Goal: Task Accomplishment & Management: Manage account settings

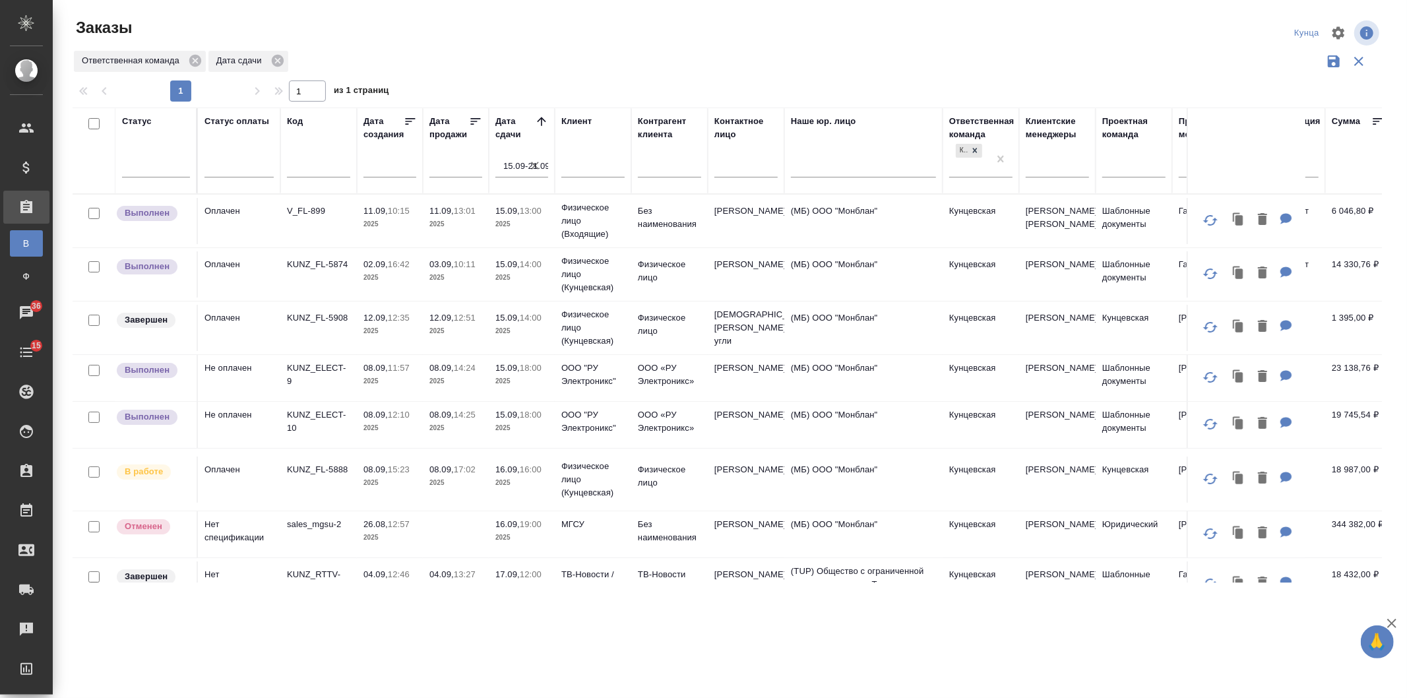
scroll to position [294, 0]
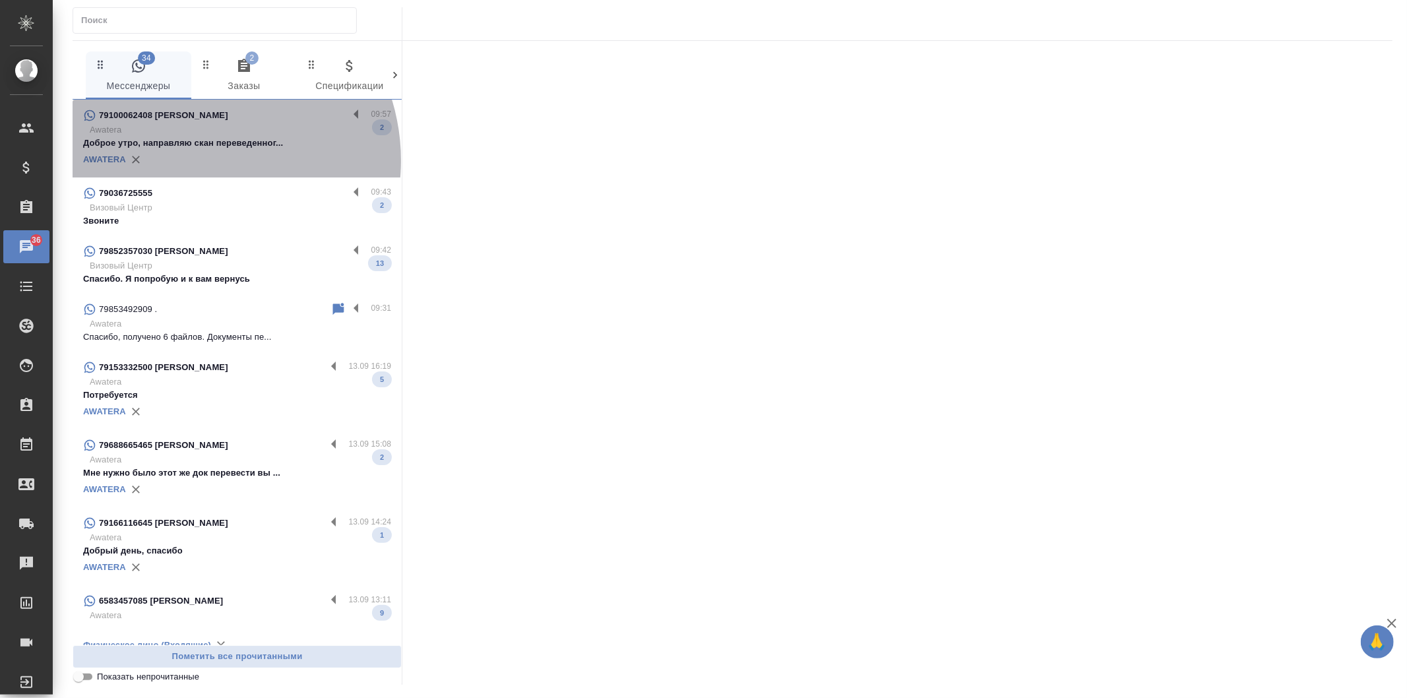
click at [195, 160] on div "AWATERA" at bounding box center [237, 160] width 308 height 20
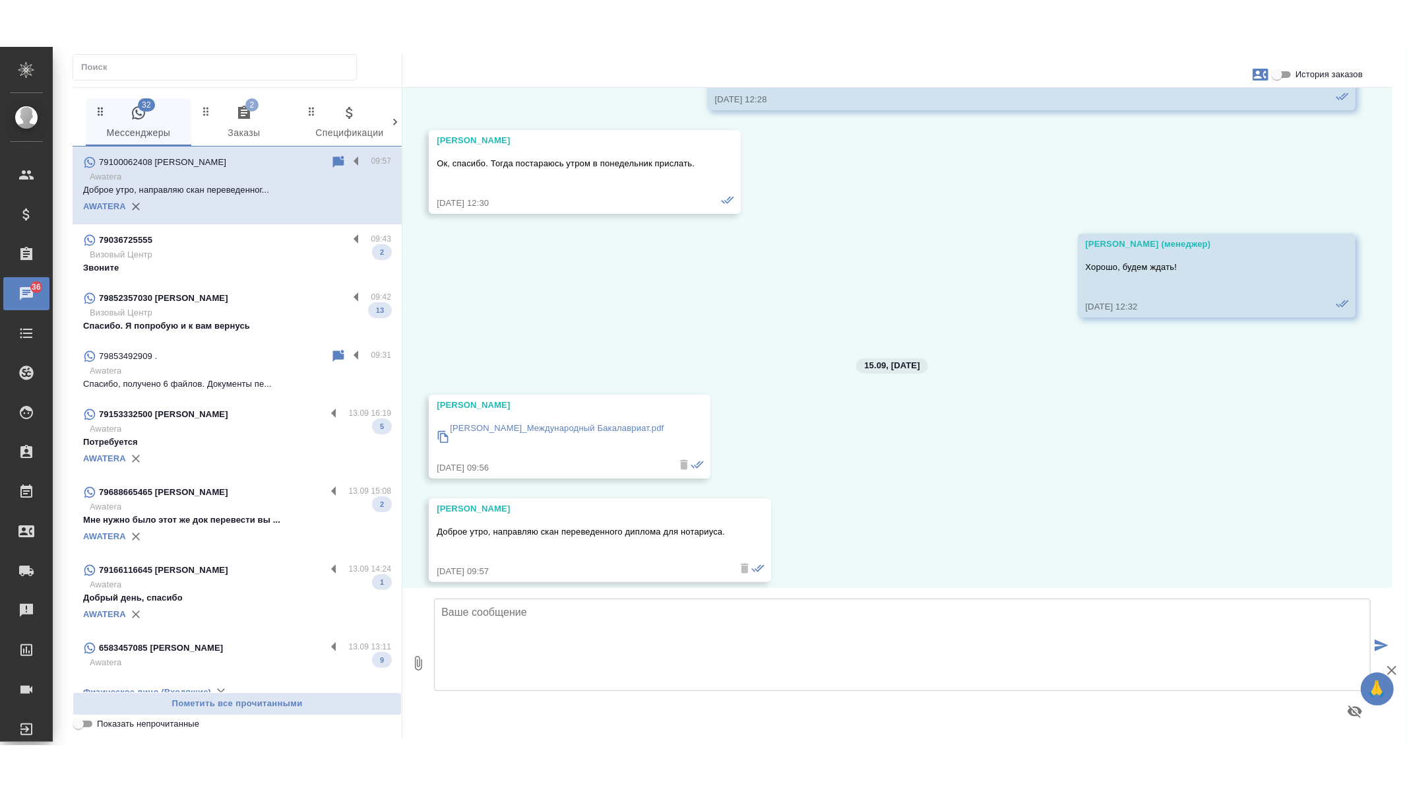
scroll to position [1275, 0]
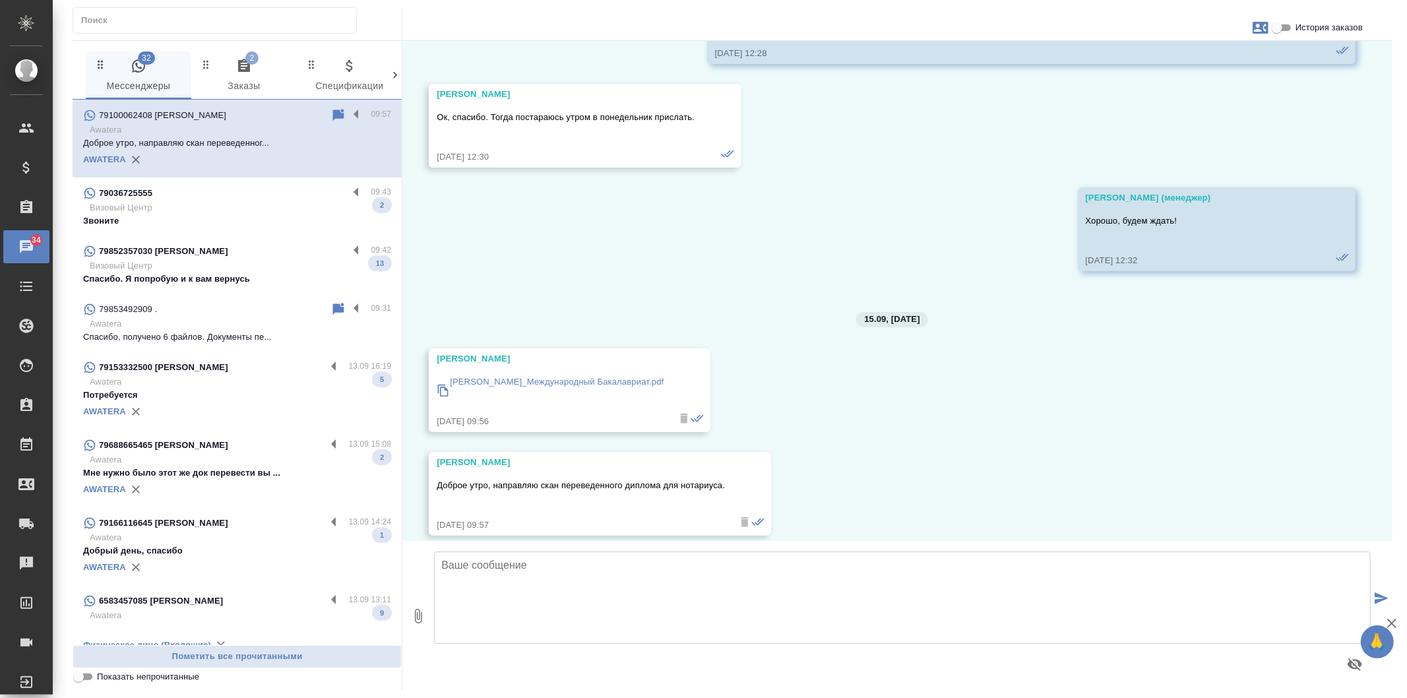
click at [579, 375] on p "Тарасова Я.С._Международный Бакалавриат.pdf" at bounding box center [557, 381] width 214 height 13
click at [557, 590] on textarea at bounding box center [902, 597] width 937 height 92
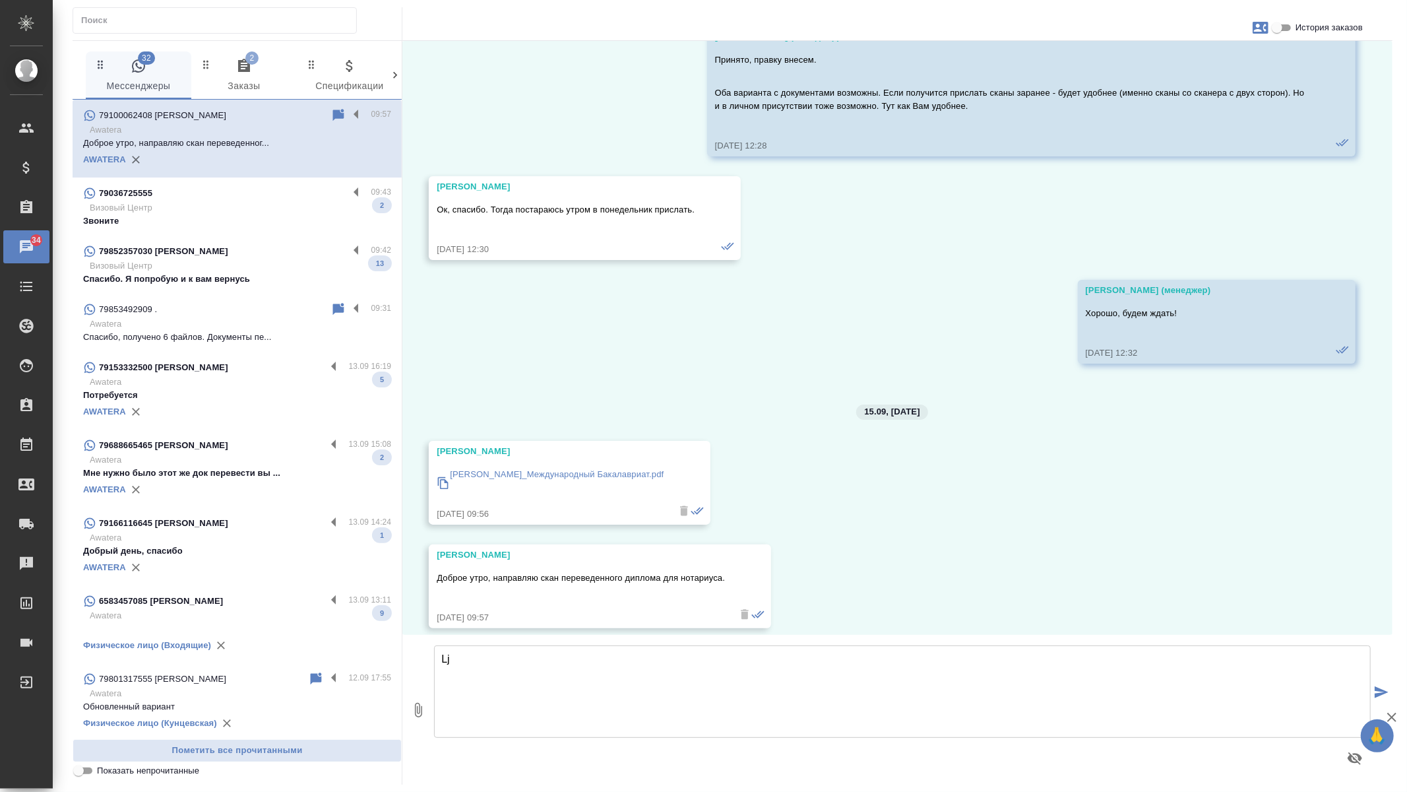
type textarea "L"
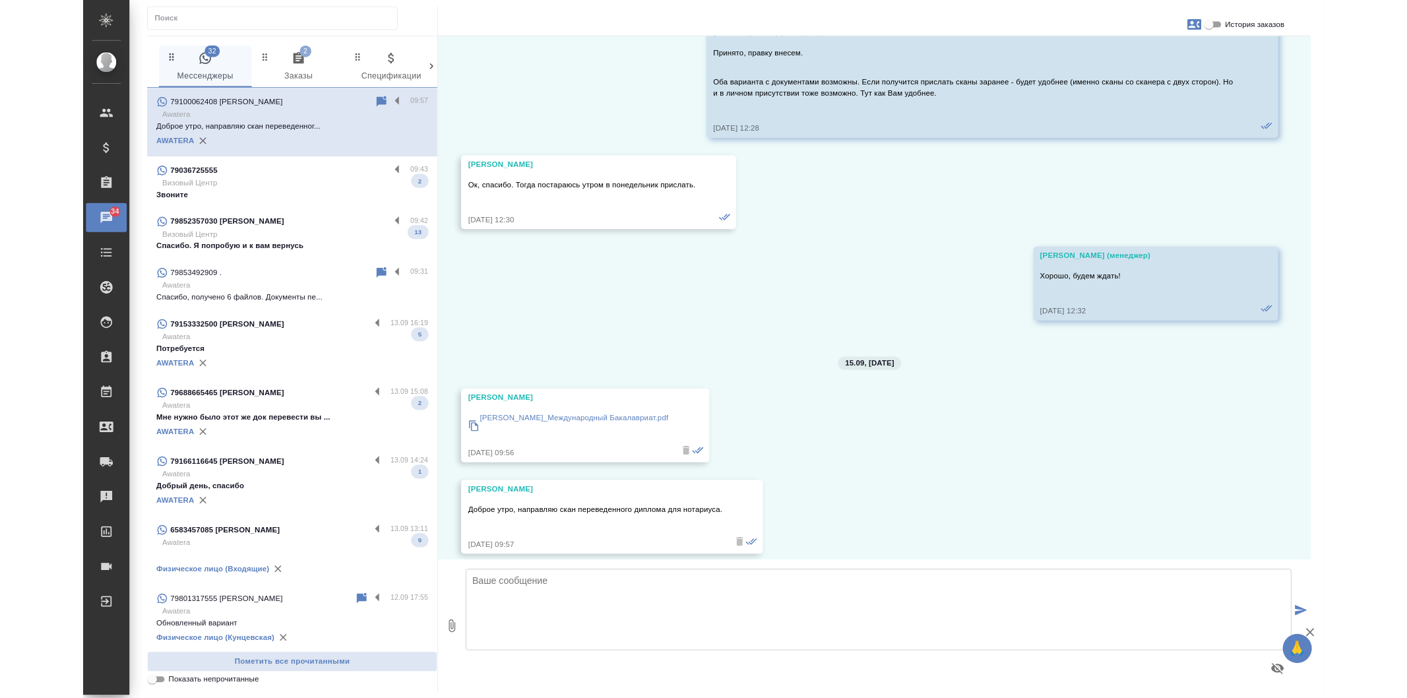
scroll to position [1275, 0]
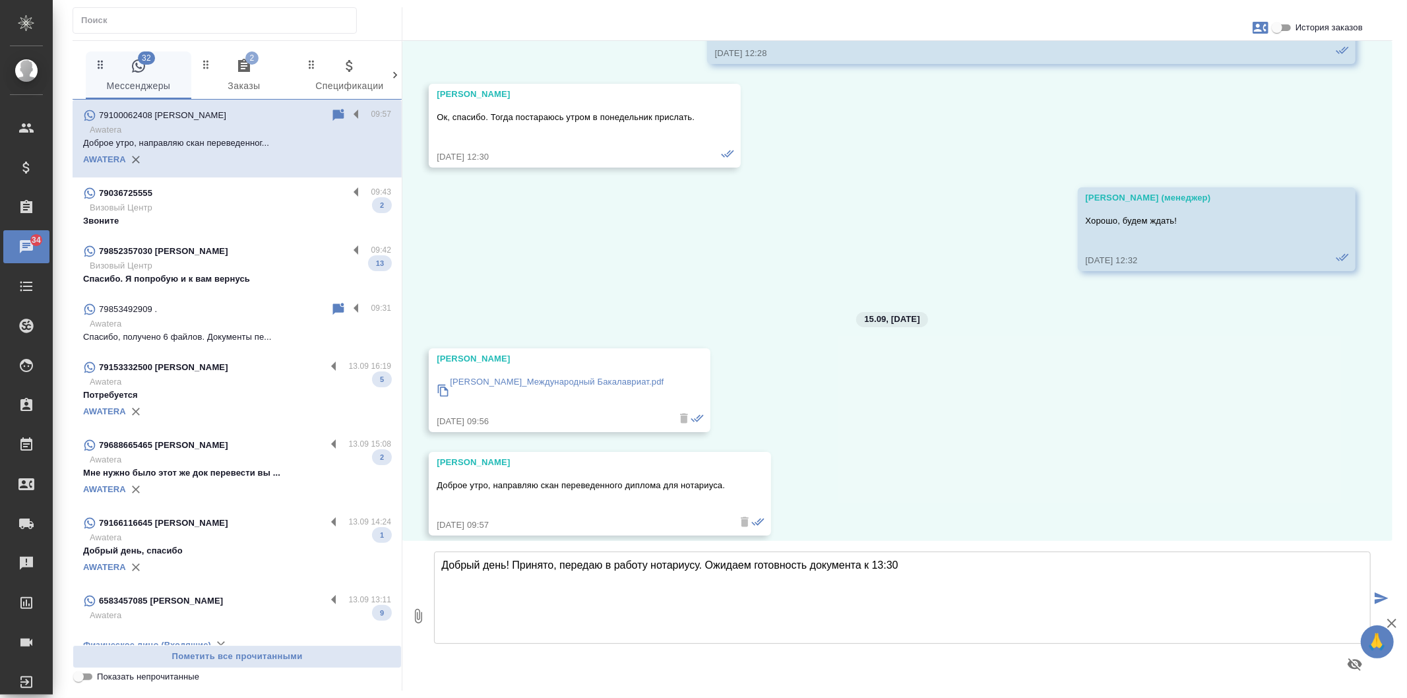
type textarea "Добрый день! Принято, передаю в работу нотариусу. Ожидаем готовность документа …"
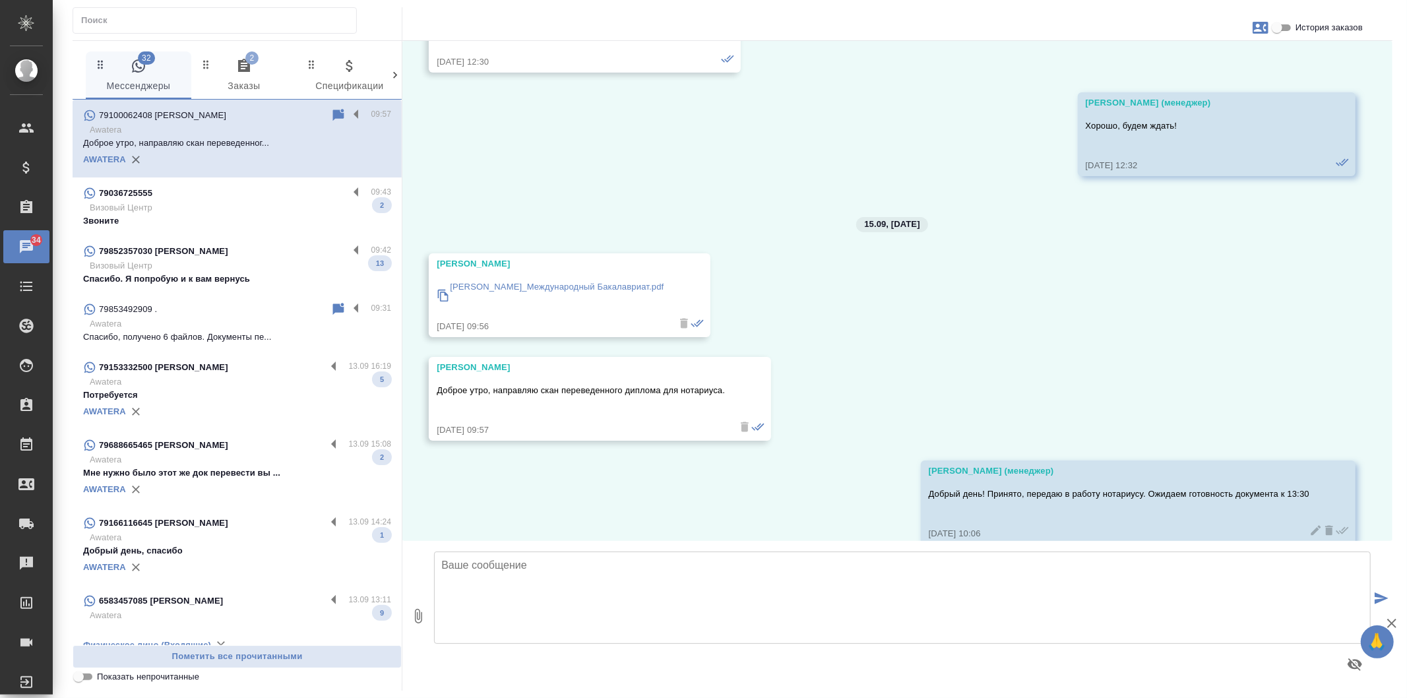
scroll to position [1379, 0]
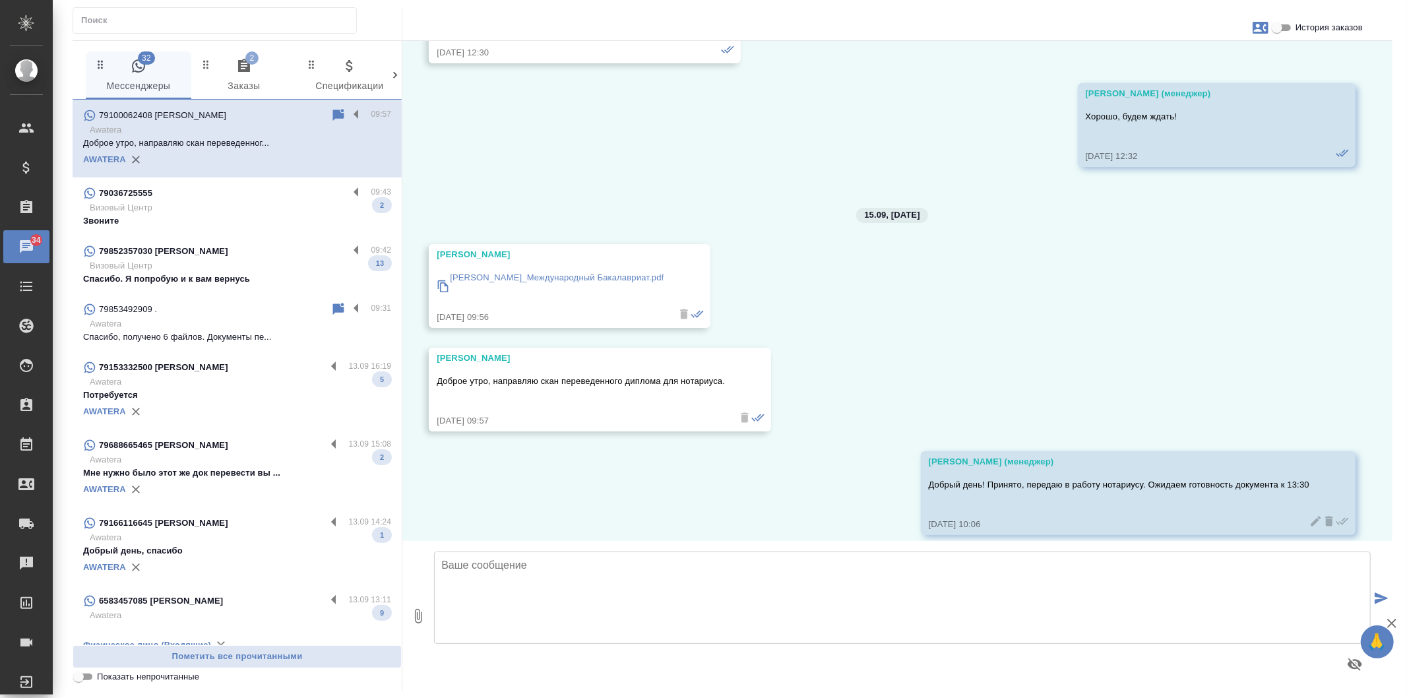
click at [607, 271] on p "Тарасова Я.С._Международный Бакалавриат.pdf" at bounding box center [557, 277] width 214 height 13
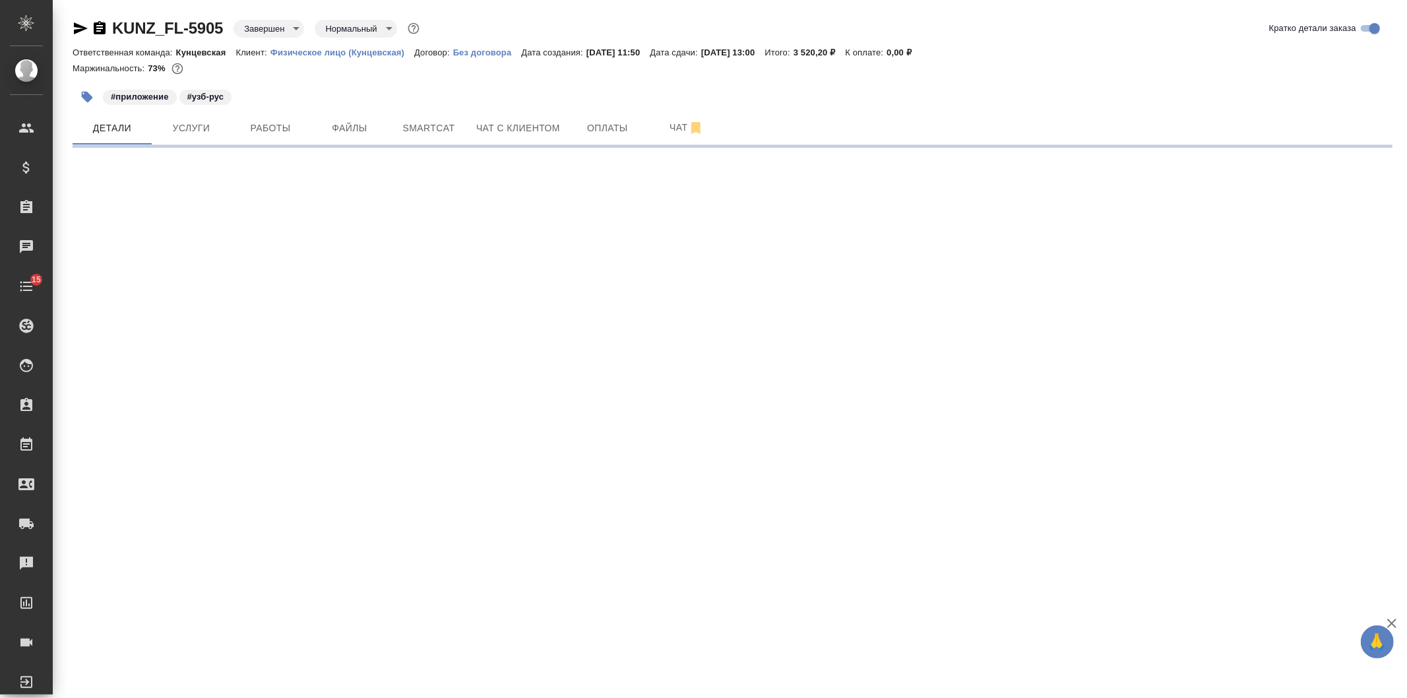
select select "RU"
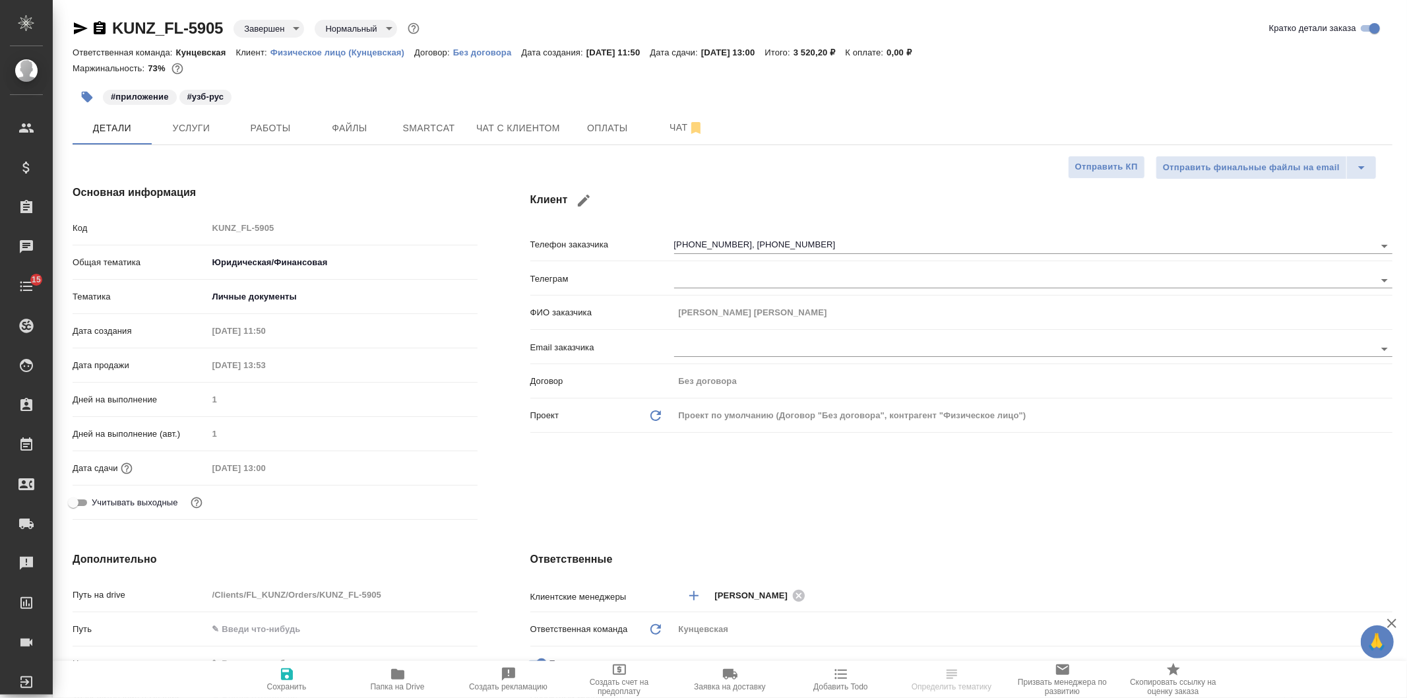
type textarea "x"
type input "Газизов Ринат"
type input "Веселова Юлия"
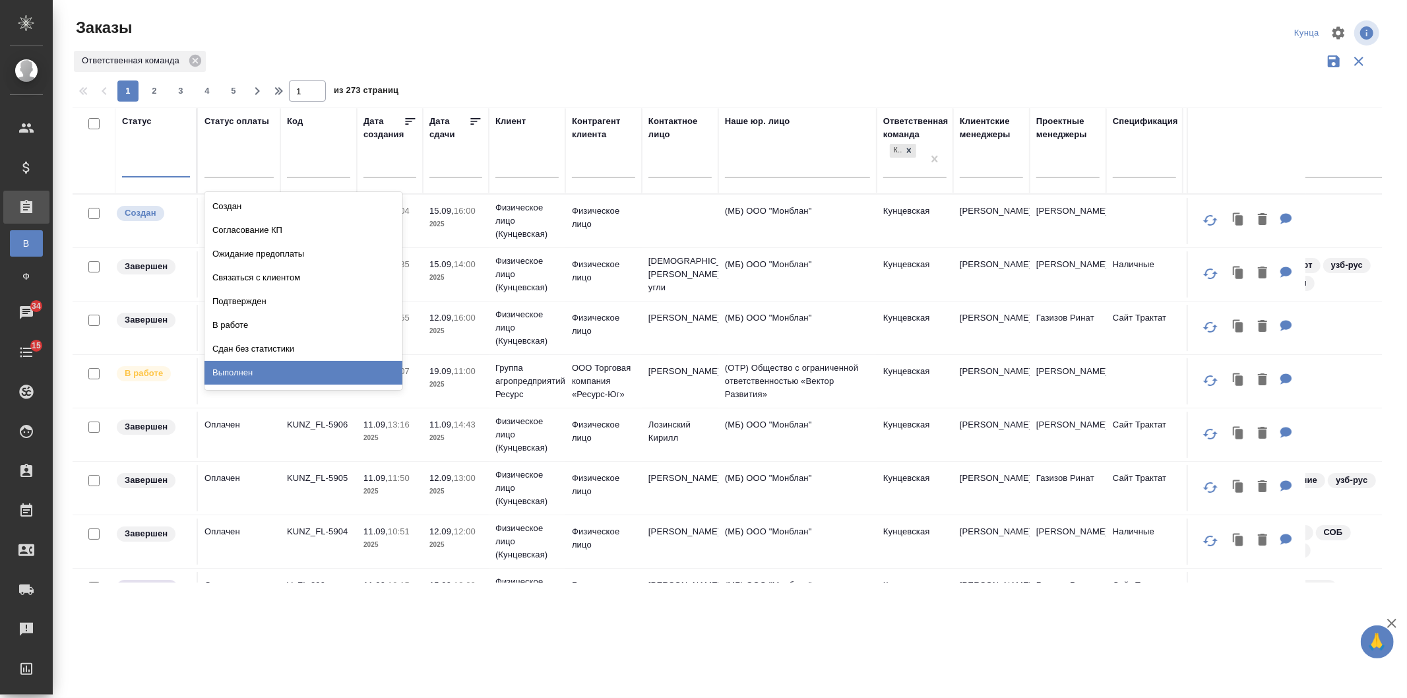
click at [240, 372] on div "Выполнен" at bounding box center [304, 373] width 198 height 24
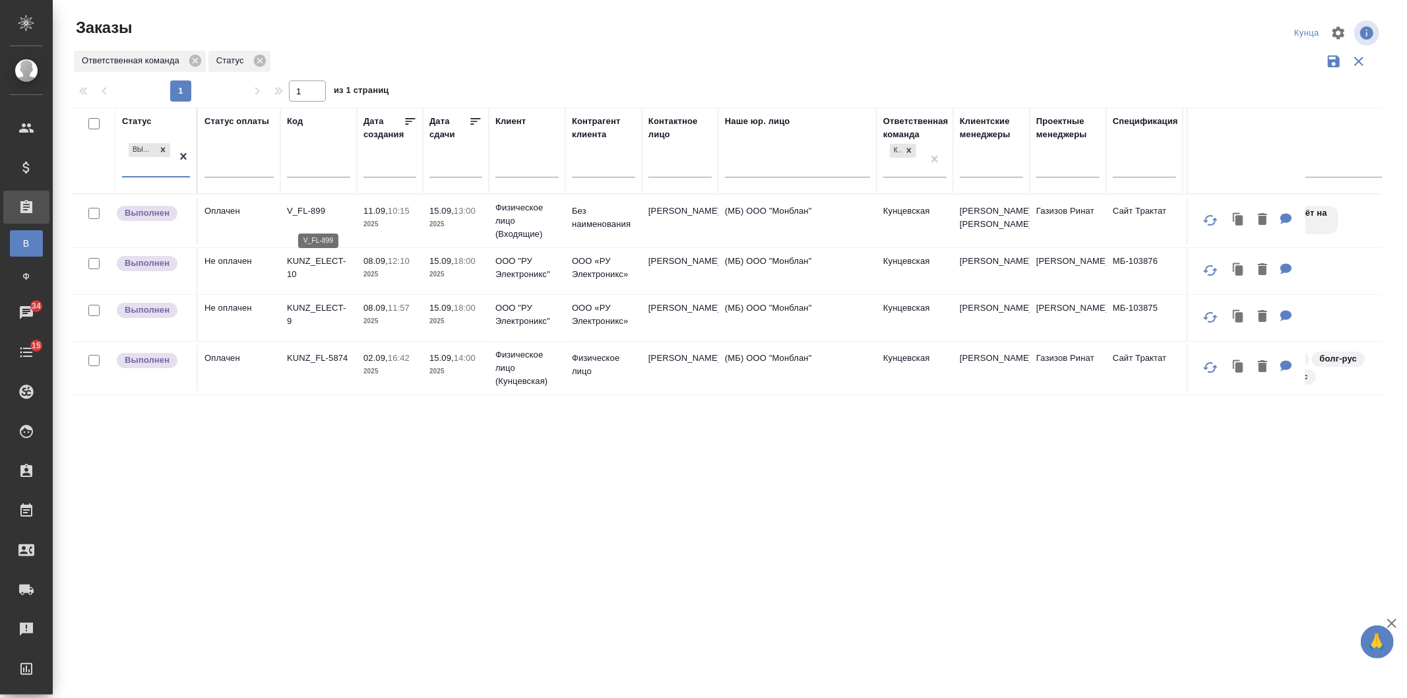
click at [301, 214] on p "V_FL-899" at bounding box center [318, 211] width 63 height 13
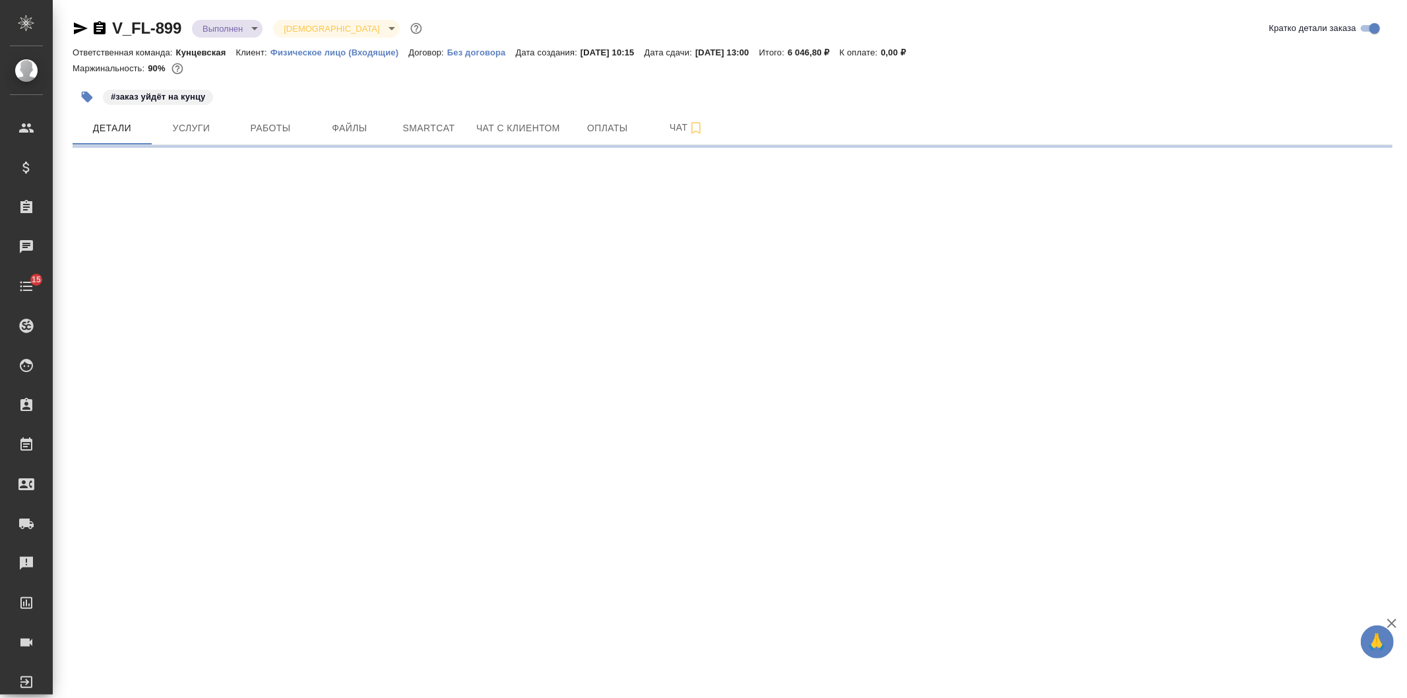
select select "RU"
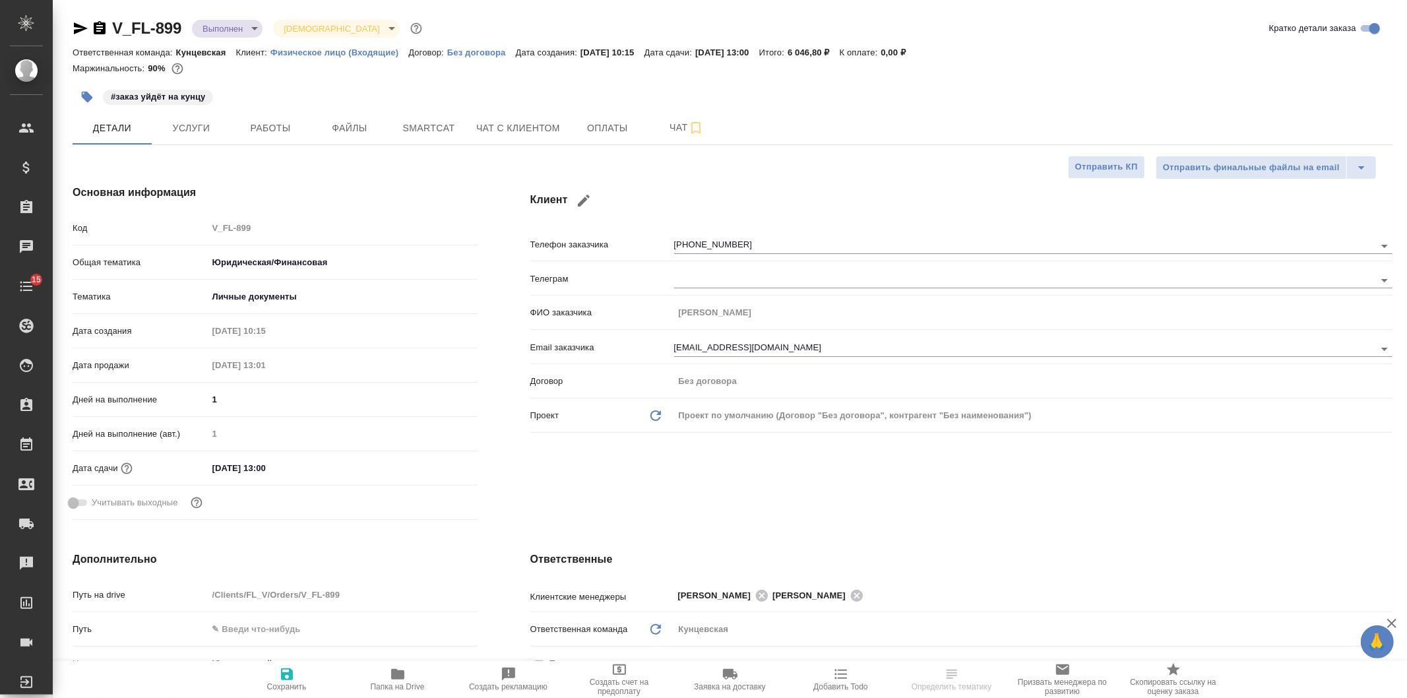
type textarea "x"
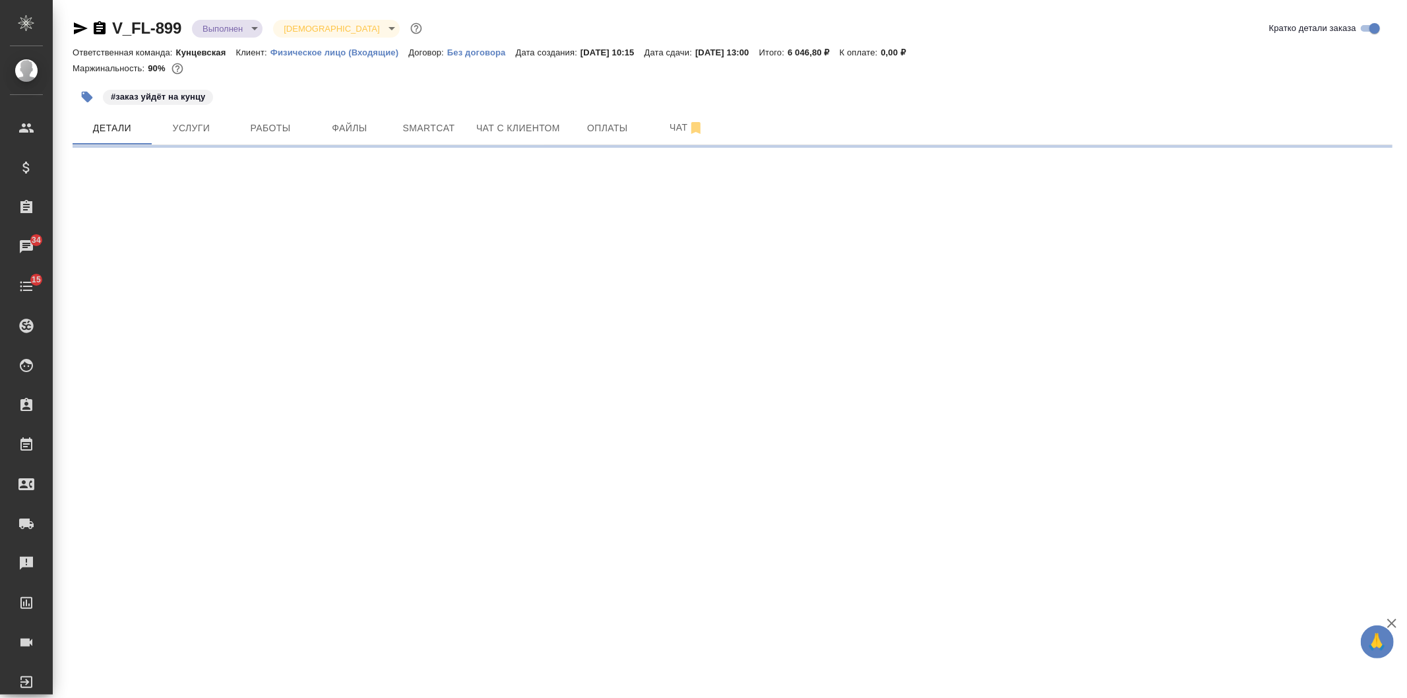
select select "RU"
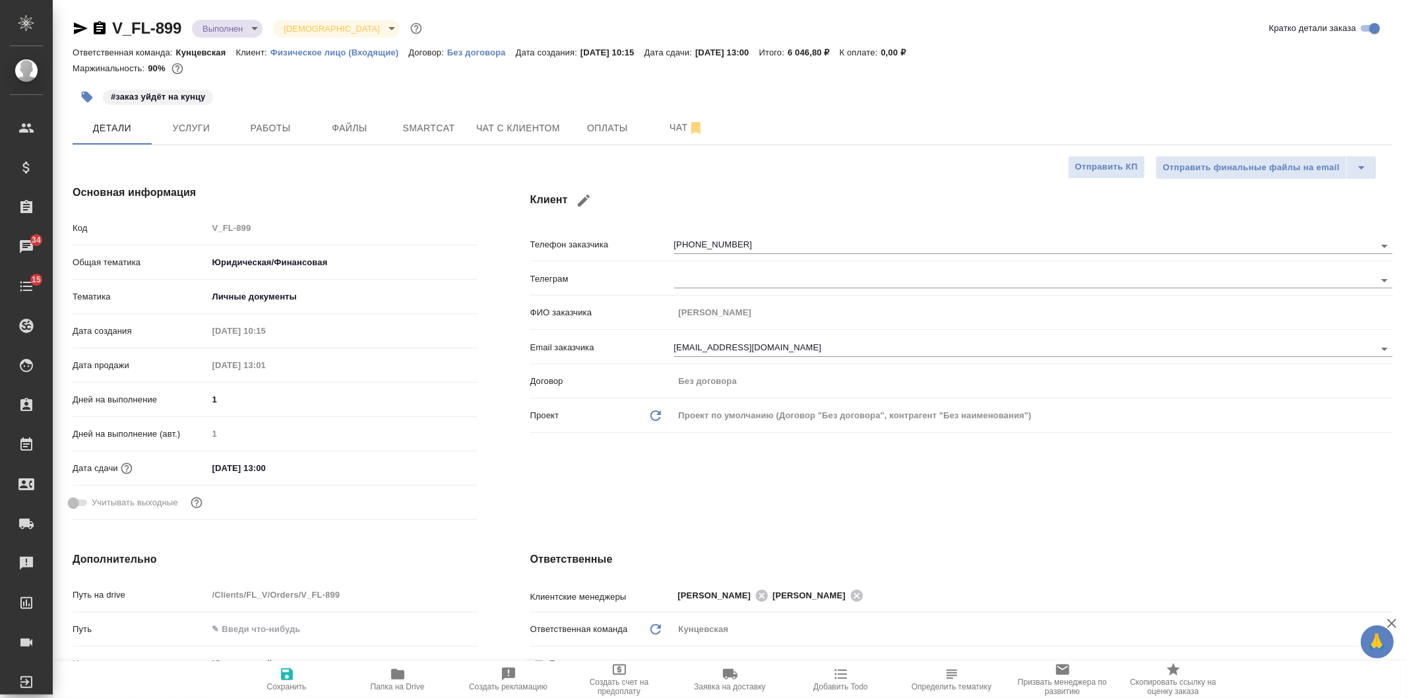
type textarea "x"
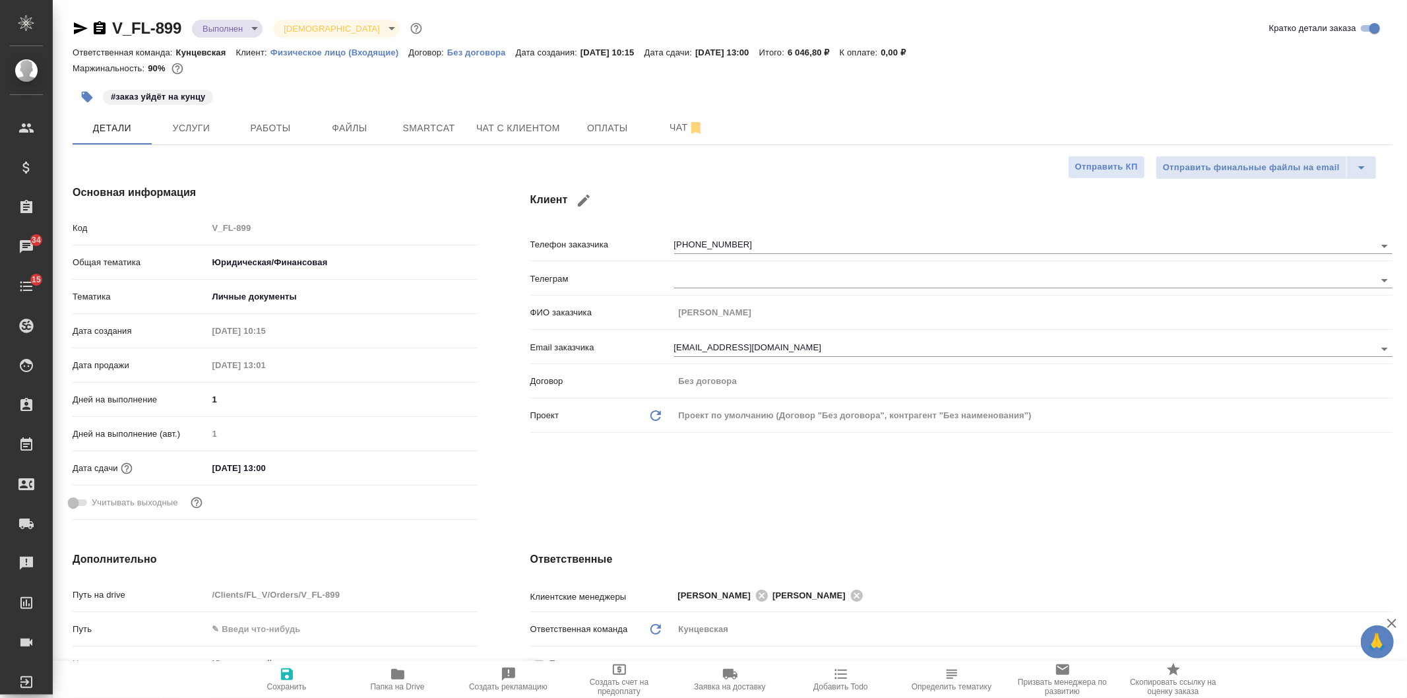
type textarea "x"
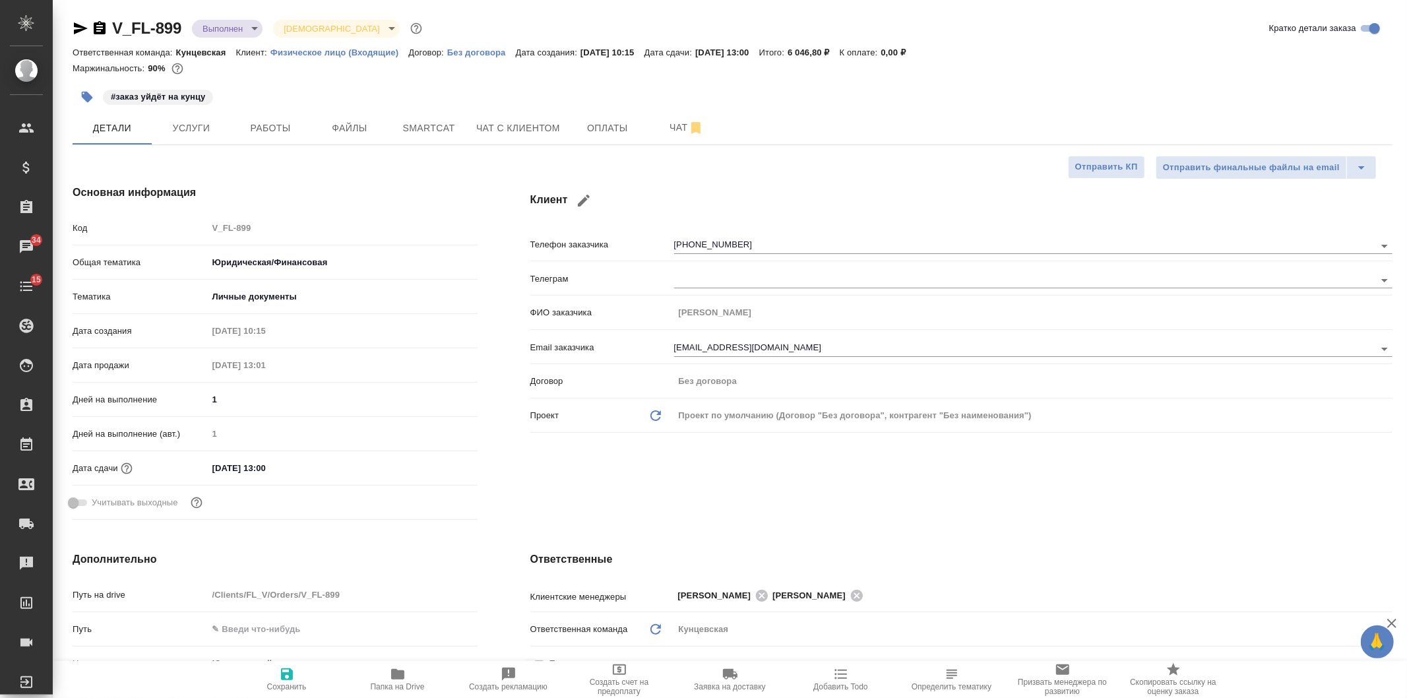
type textarea "x"
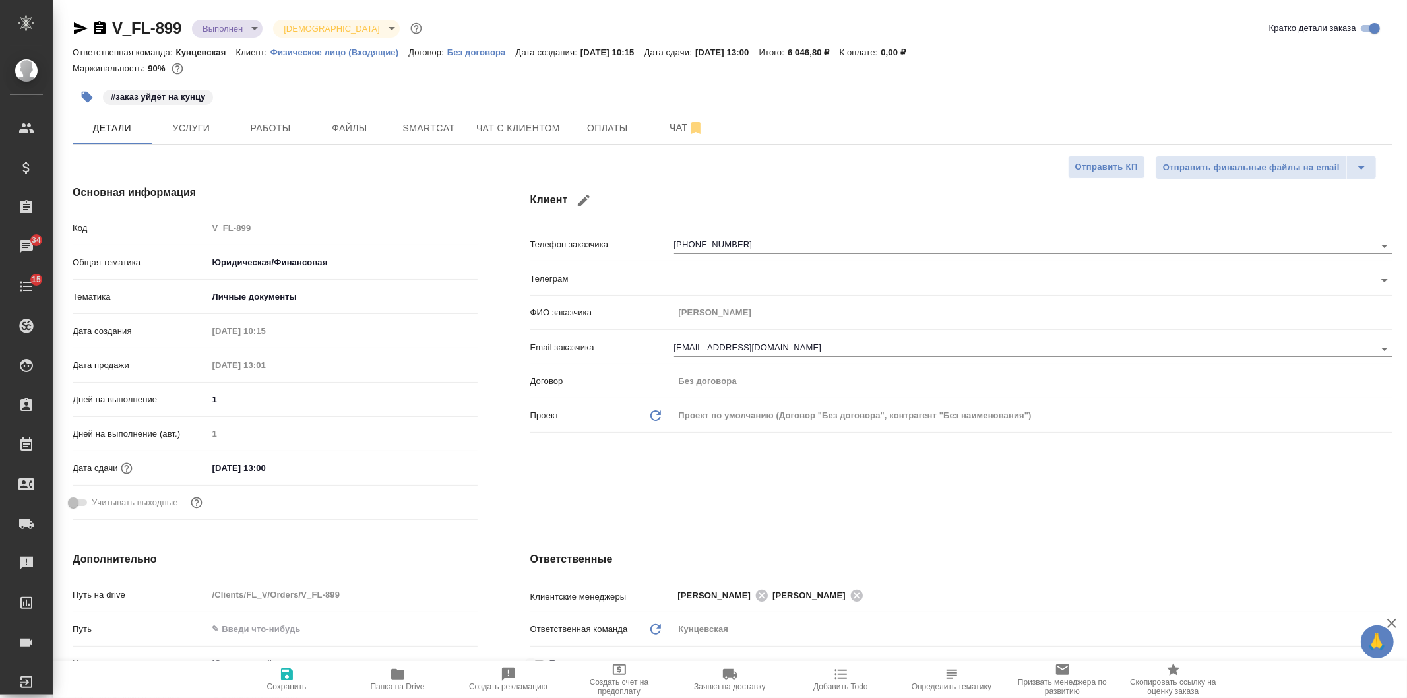
type textarea "x"
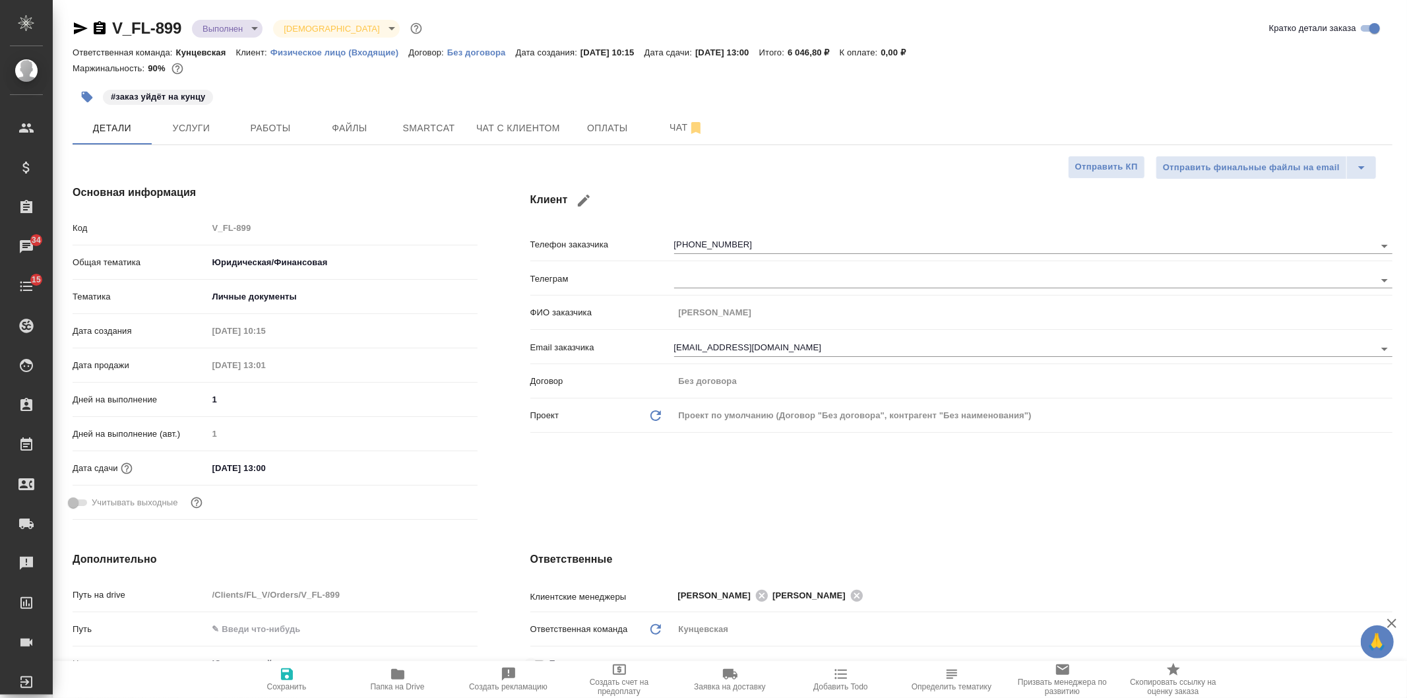
type textarea "x"
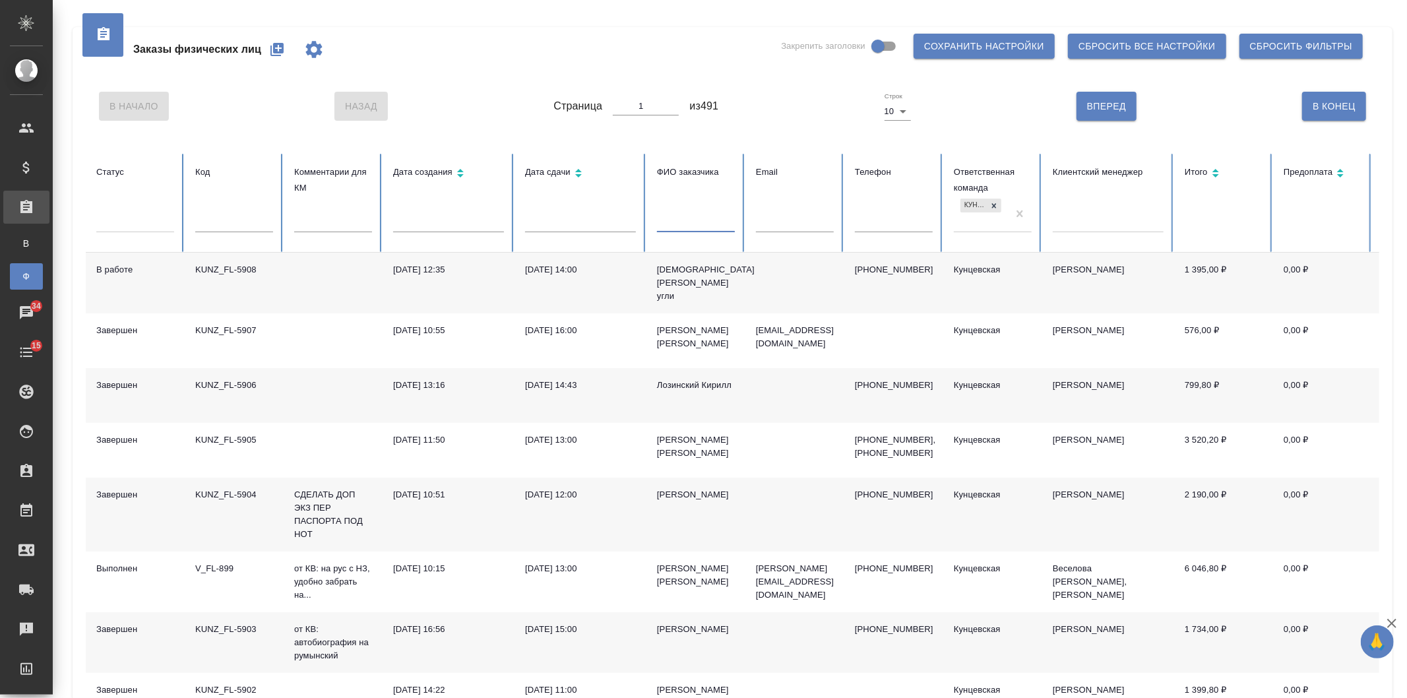
click at [704, 221] on input "text" at bounding box center [696, 223] width 78 height 18
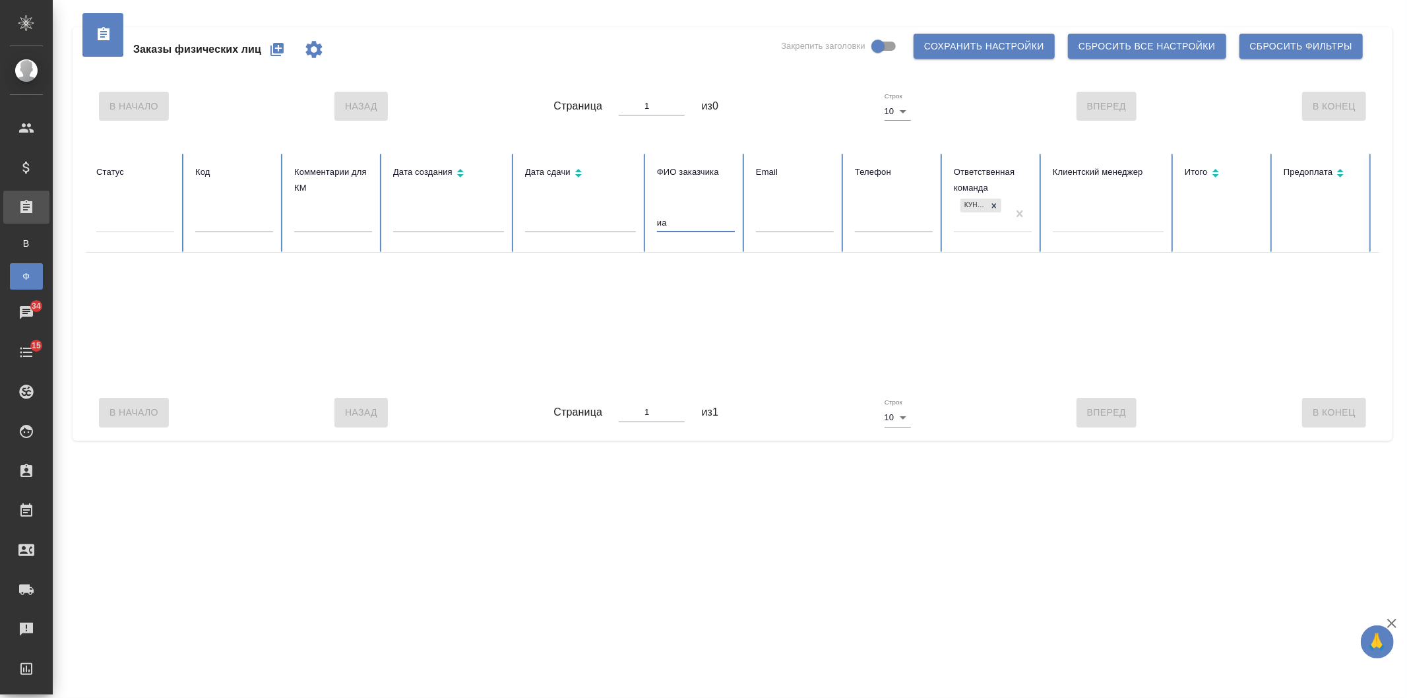
type input "и"
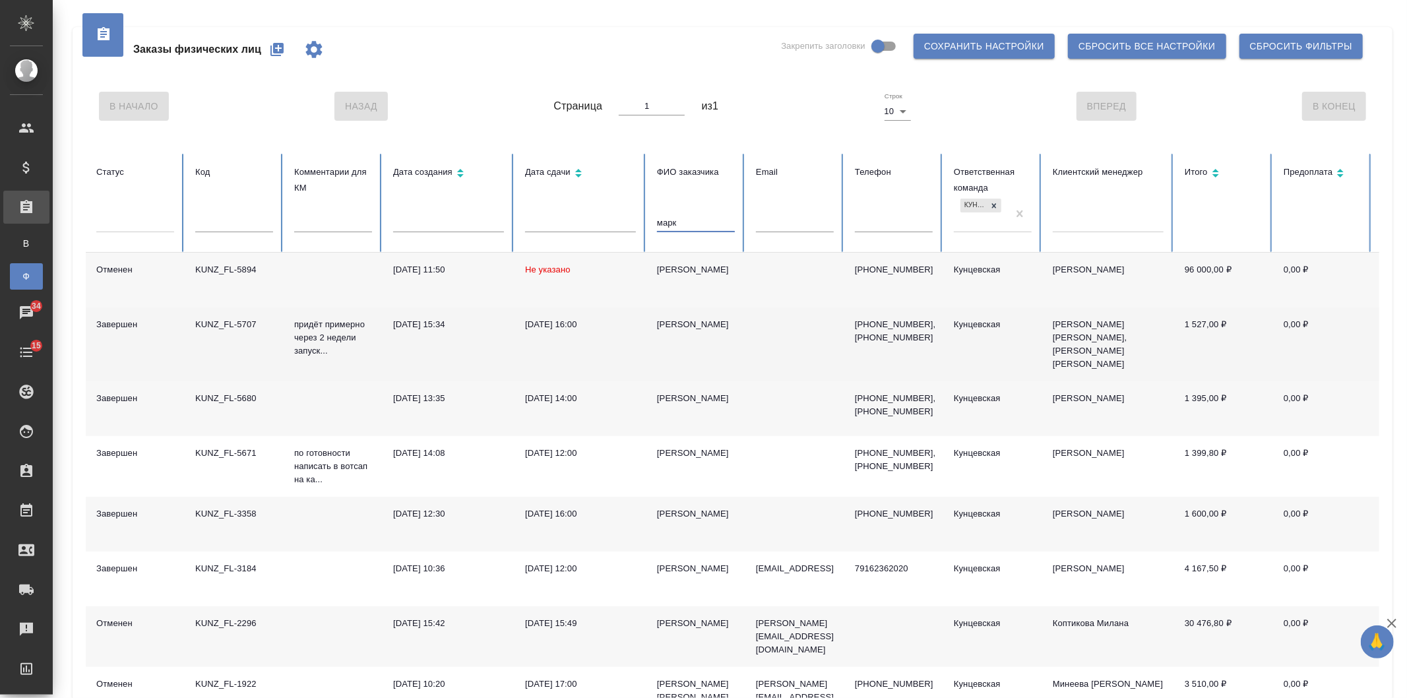
type input "марк"
click at [679, 334] on td "[PERSON_NAME]" at bounding box center [695, 344] width 99 height 74
click at [678, 321] on div "[PERSON_NAME]" at bounding box center [696, 324] width 78 height 13
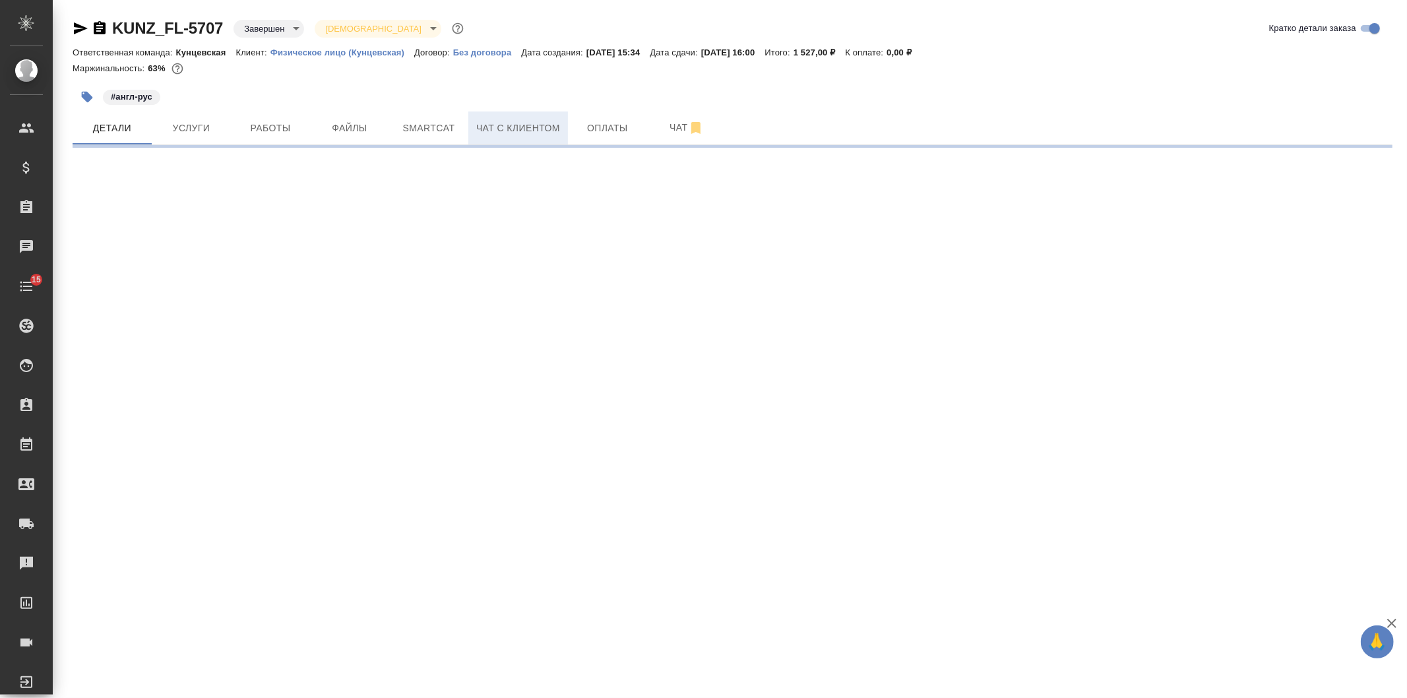
click at [497, 129] on span "Чат с клиентом" at bounding box center [518, 128] width 84 height 16
select select "RU"
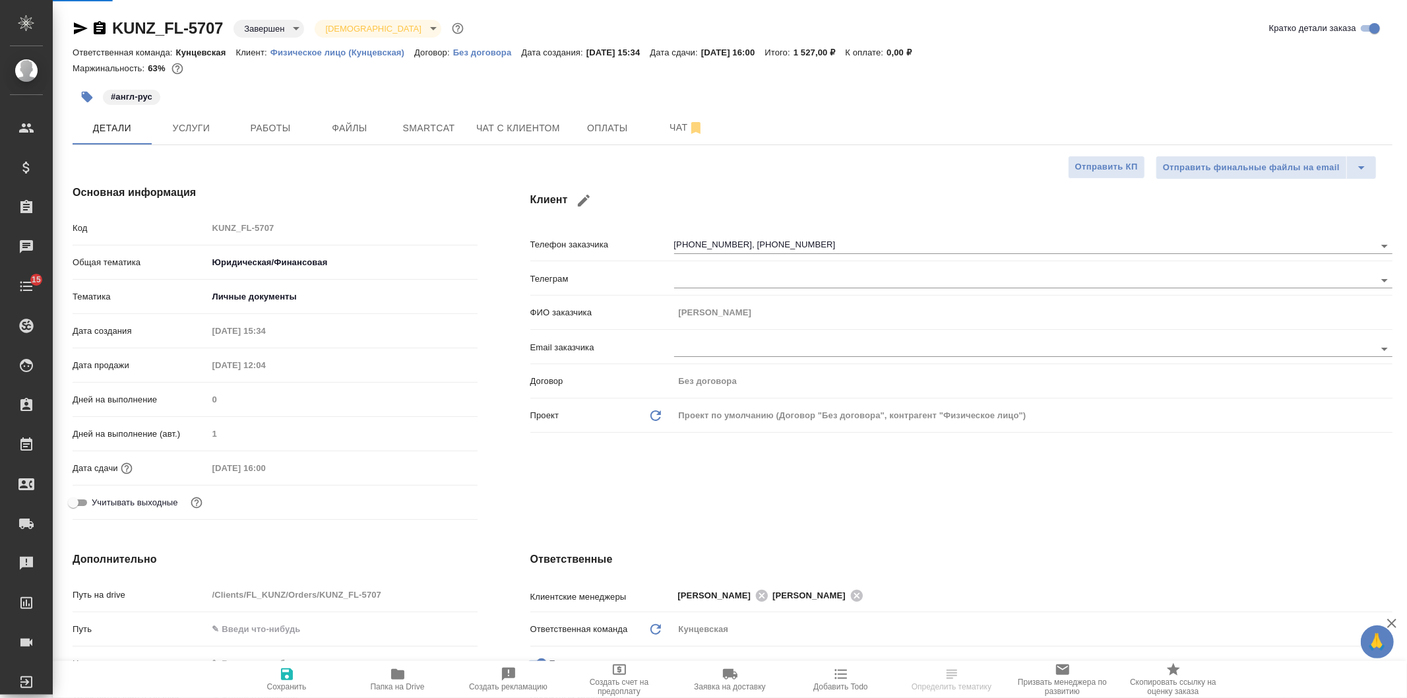
type textarea "x"
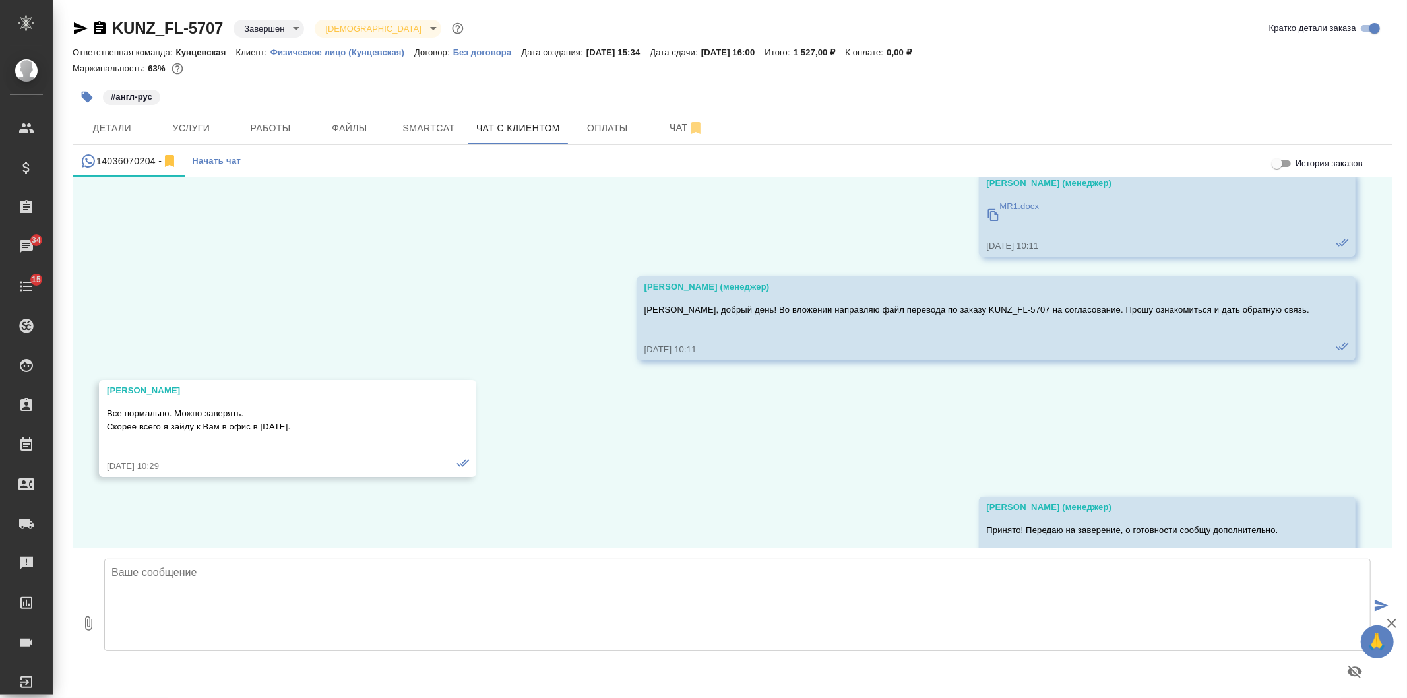
scroll to position [4323, 0]
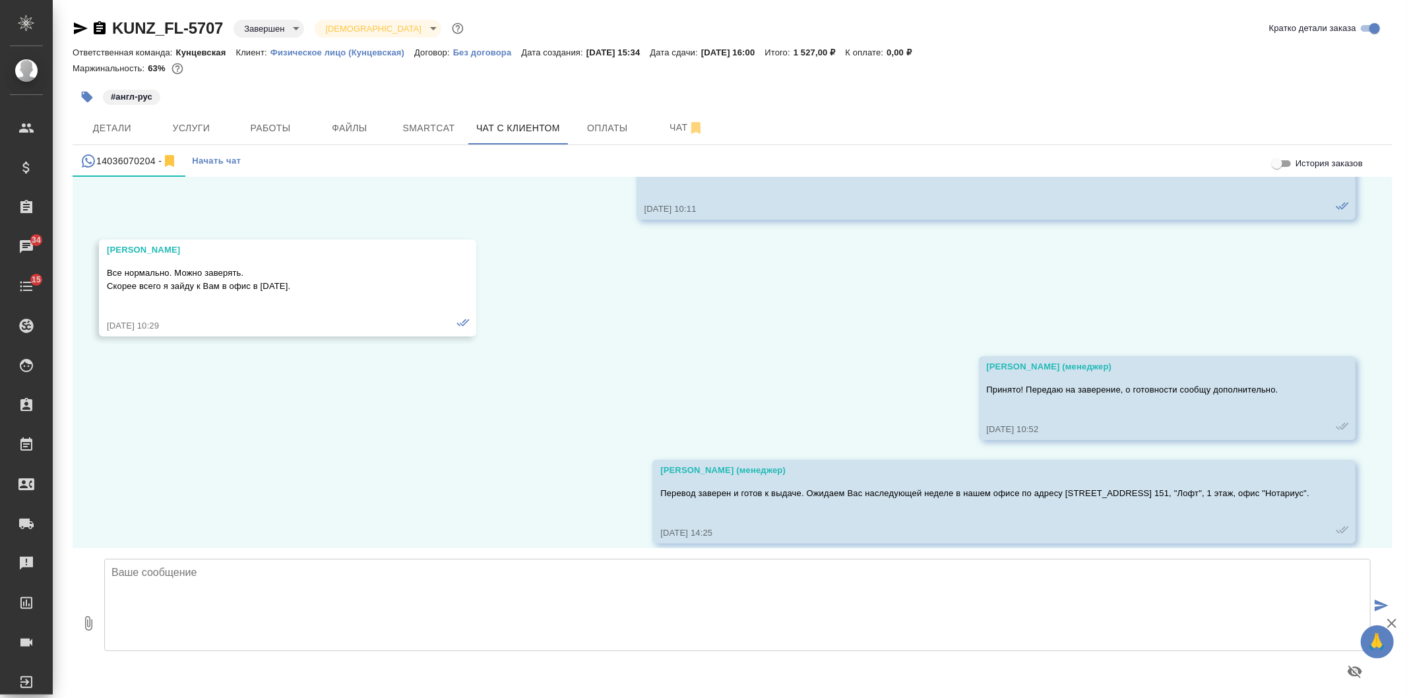
click at [156, 581] on textarea at bounding box center [737, 605] width 1267 height 92
click at [102, 119] on button "Детали" at bounding box center [112, 127] width 79 height 33
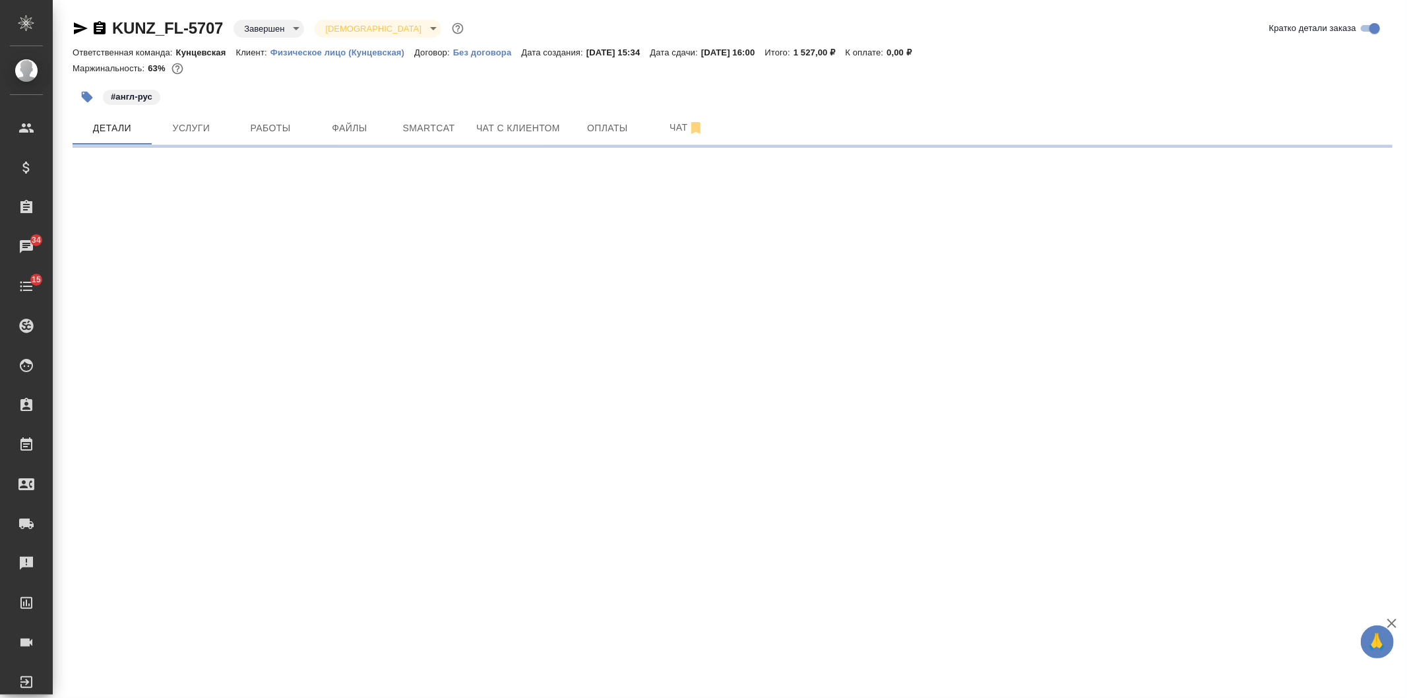
select select "RU"
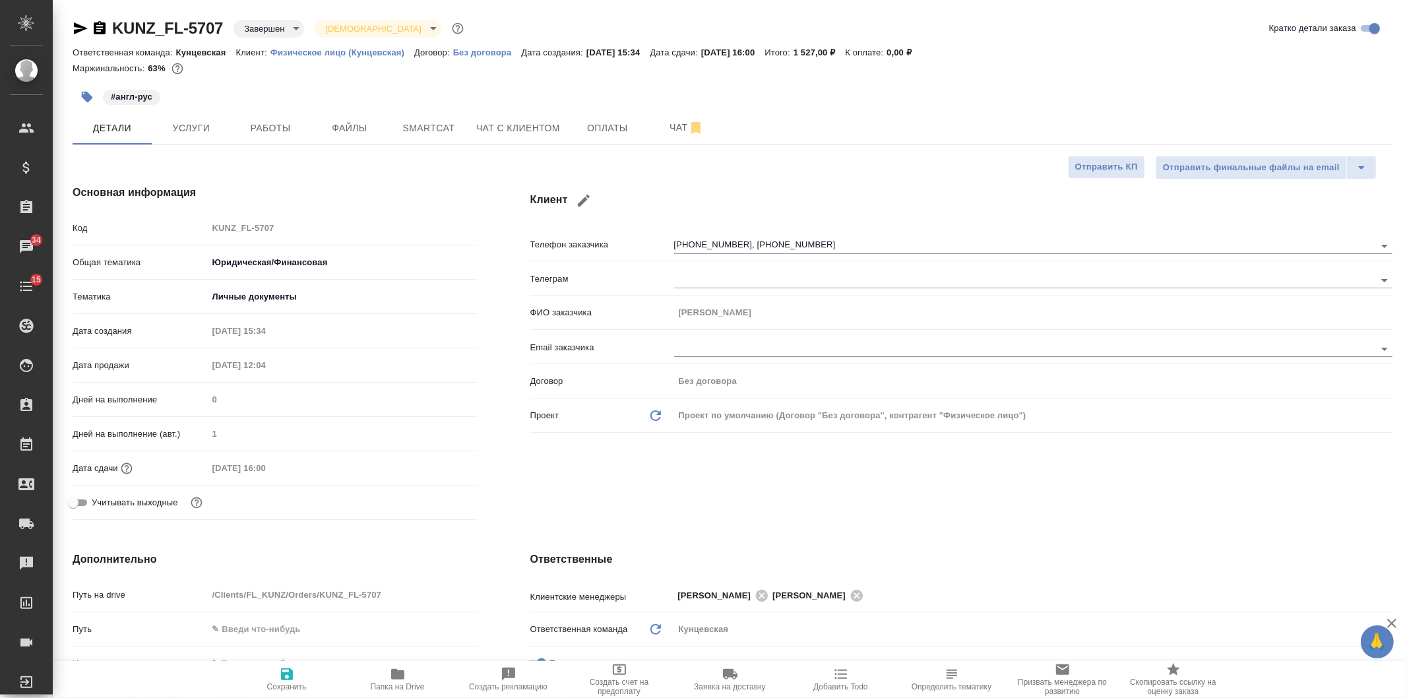
type textarea "x"
drag, startPoint x: 668, startPoint y: 245, endPoint x: 705, endPoint y: 245, distance: 36.3
click at [705, 245] on div "Телефон заказчика +14036070204, +79162499390" at bounding box center [961, 243] width 862 height 23
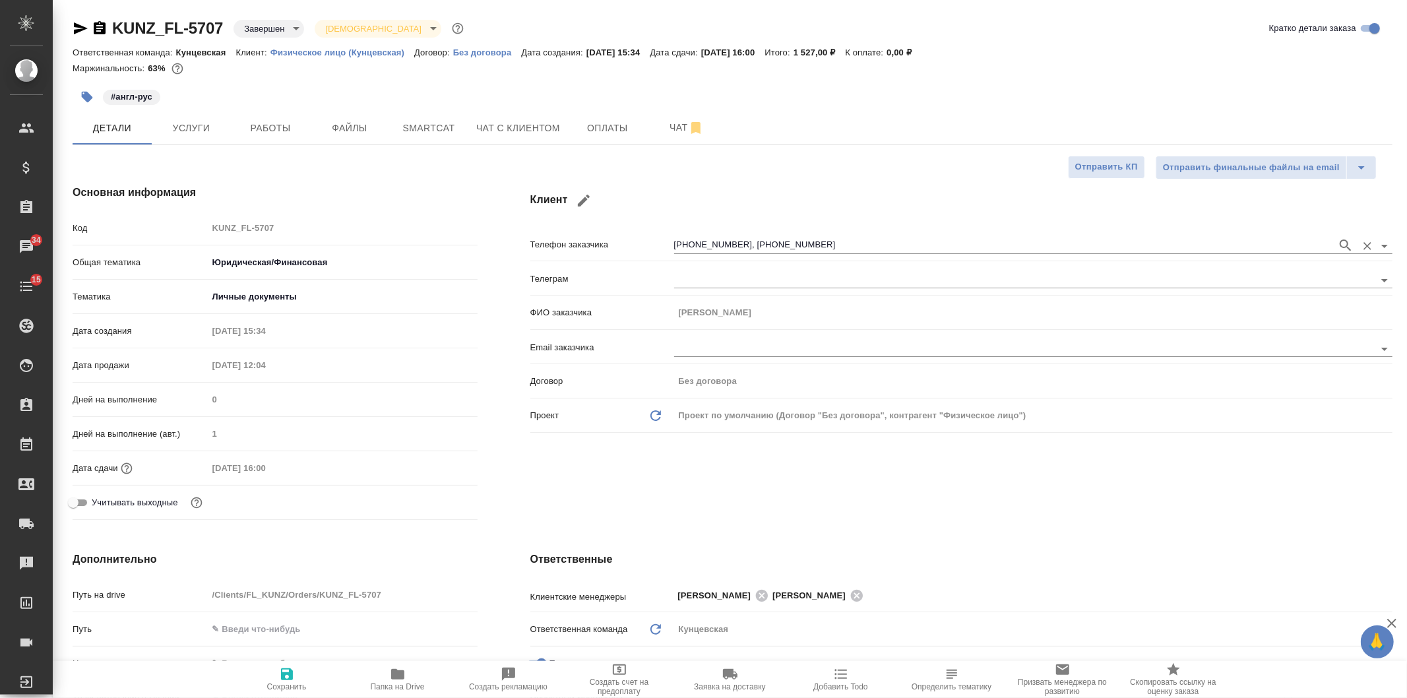
click at [705, 245] on input "+14036070204, +79162499390" at bounding box center [1002, 245] width 656 height 16
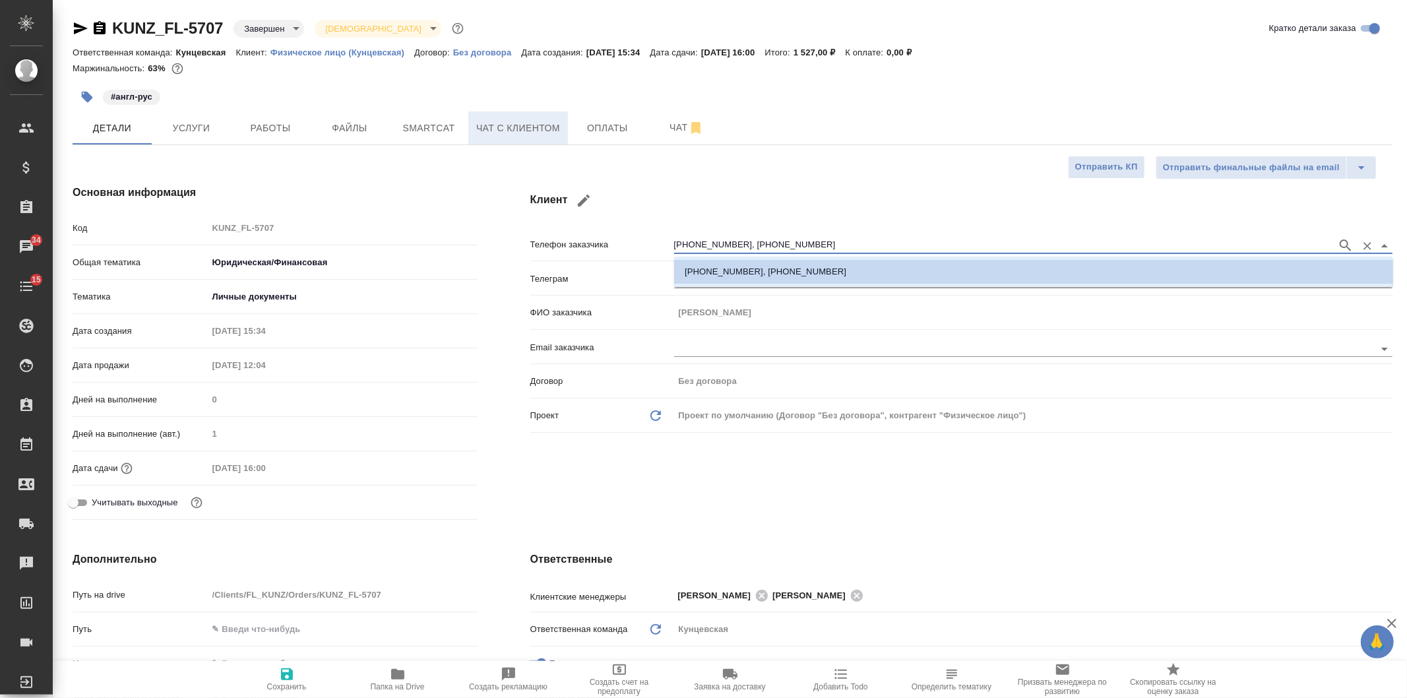
click at [528, 125] on span "Чат с клиентом" at bounding box center [518, 128] width 84 height 16
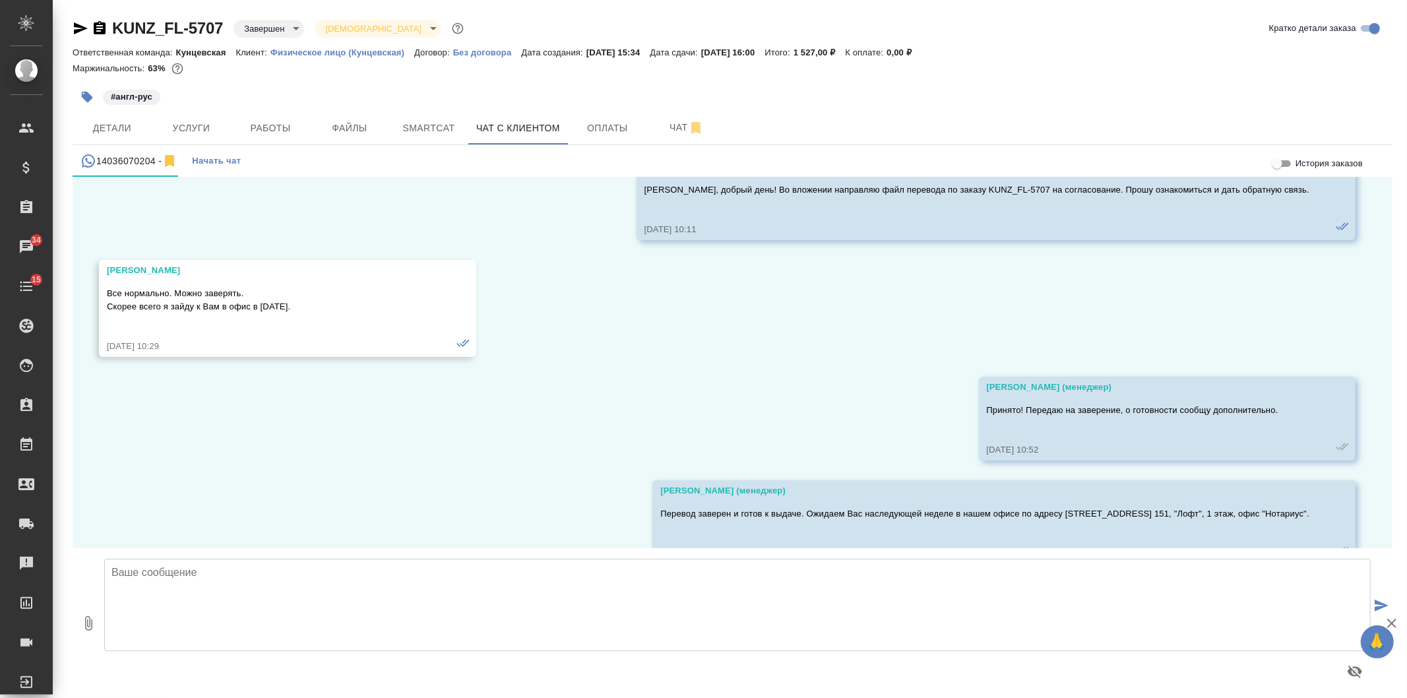
click at [163, 582] on textarea at bounding box center [737, 605] width 1267 height 92
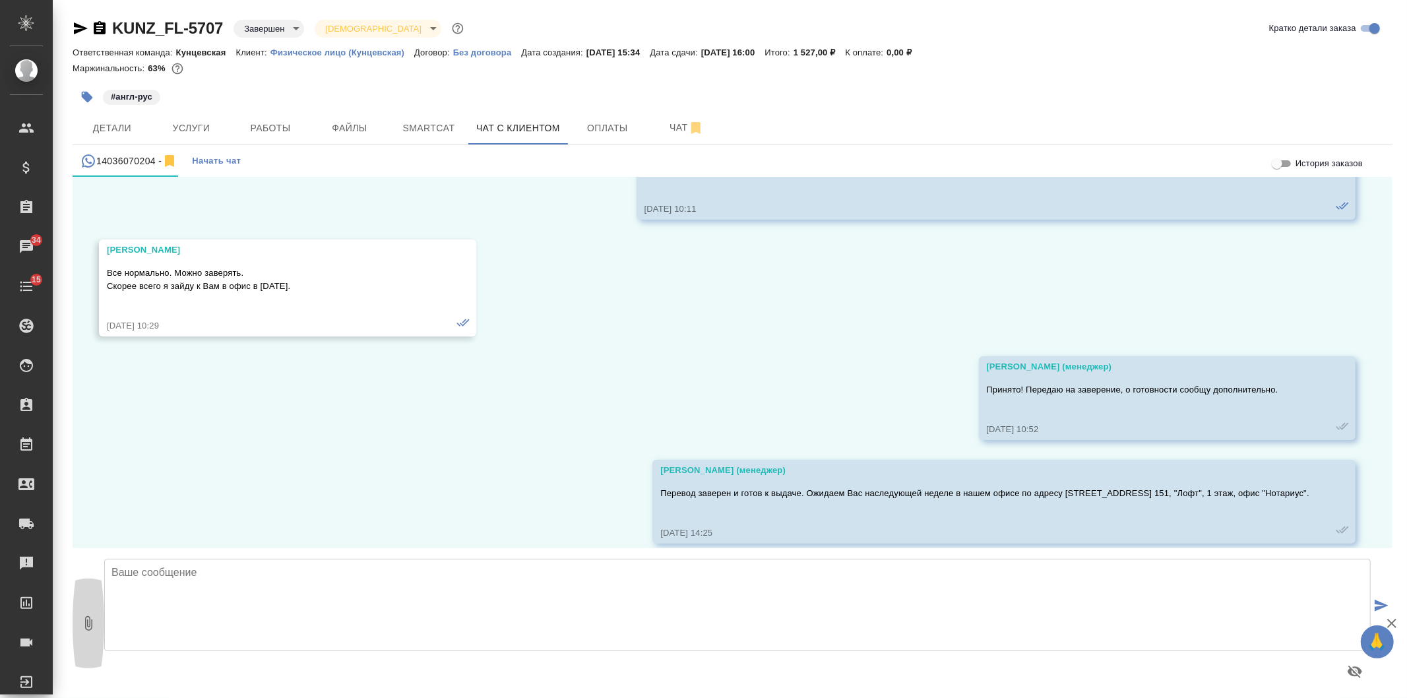
click at [82, 628] on icon "button" at bounding box center [88, 623] width 16 height 16
type input "C:\fakepath\QR AWATERA.pdf"
click at [1376, 600] on icon "submit" at bounding box center [1382, 606] width 14 height 12
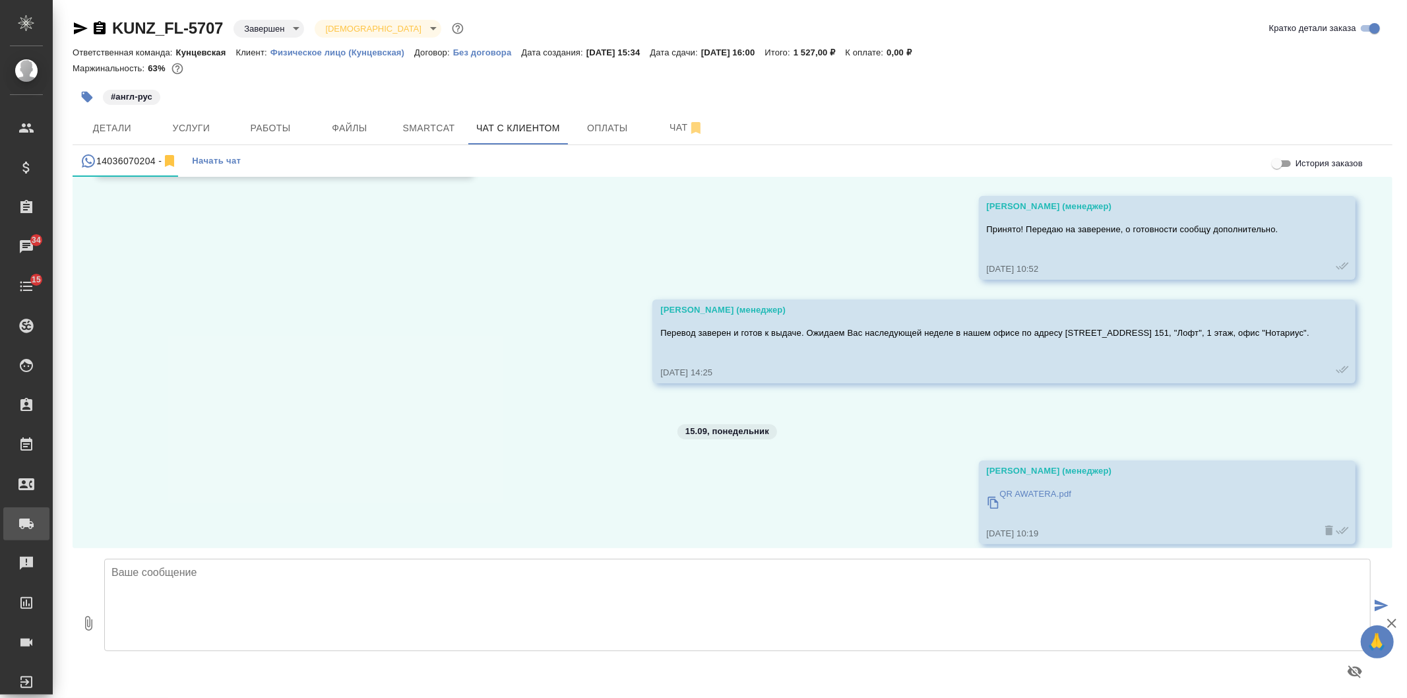
scroll to position [4484, 0]
click at [86, 627] on icon "button" at bounding box center [88, 623] width 7 height 15
type input "C:\fakepath\Screenshot_1.png"
click at [1375, 608] on icon "submit" at bounding box center [1382, 606] width 14 height 12
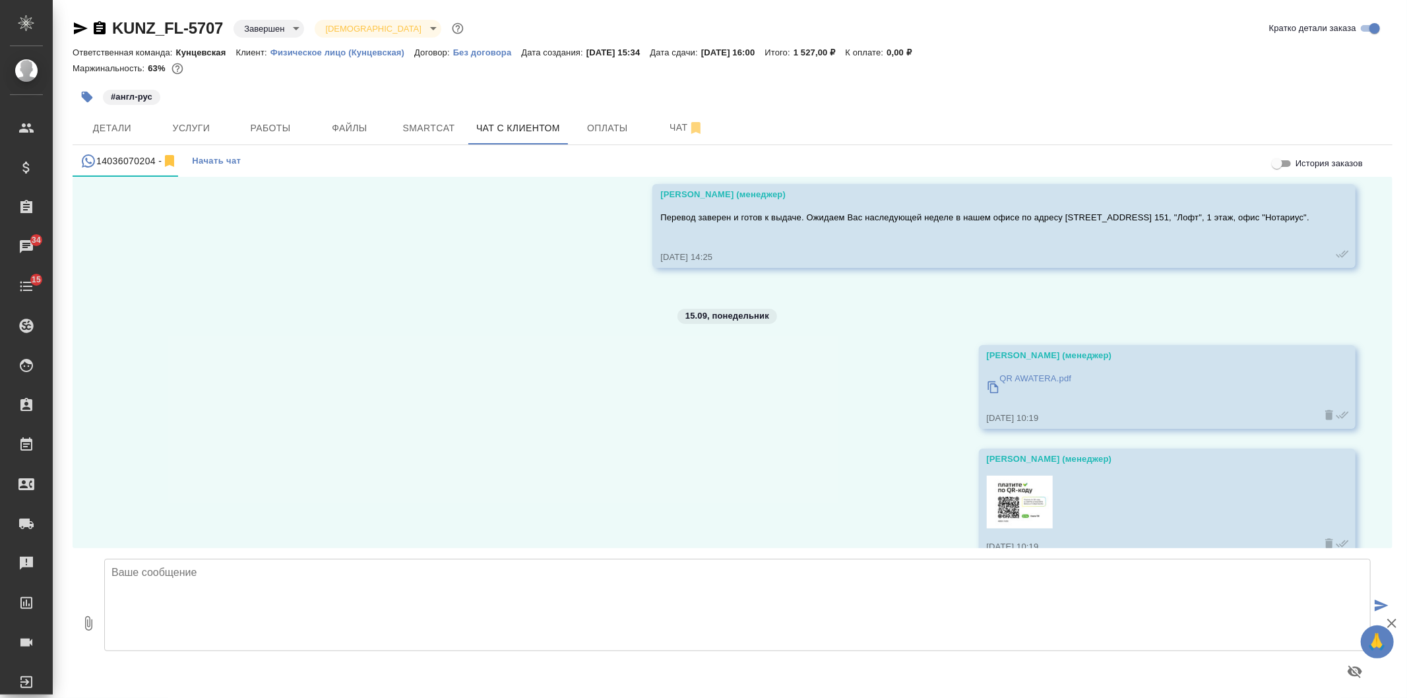
scroll to position [4612, 0]
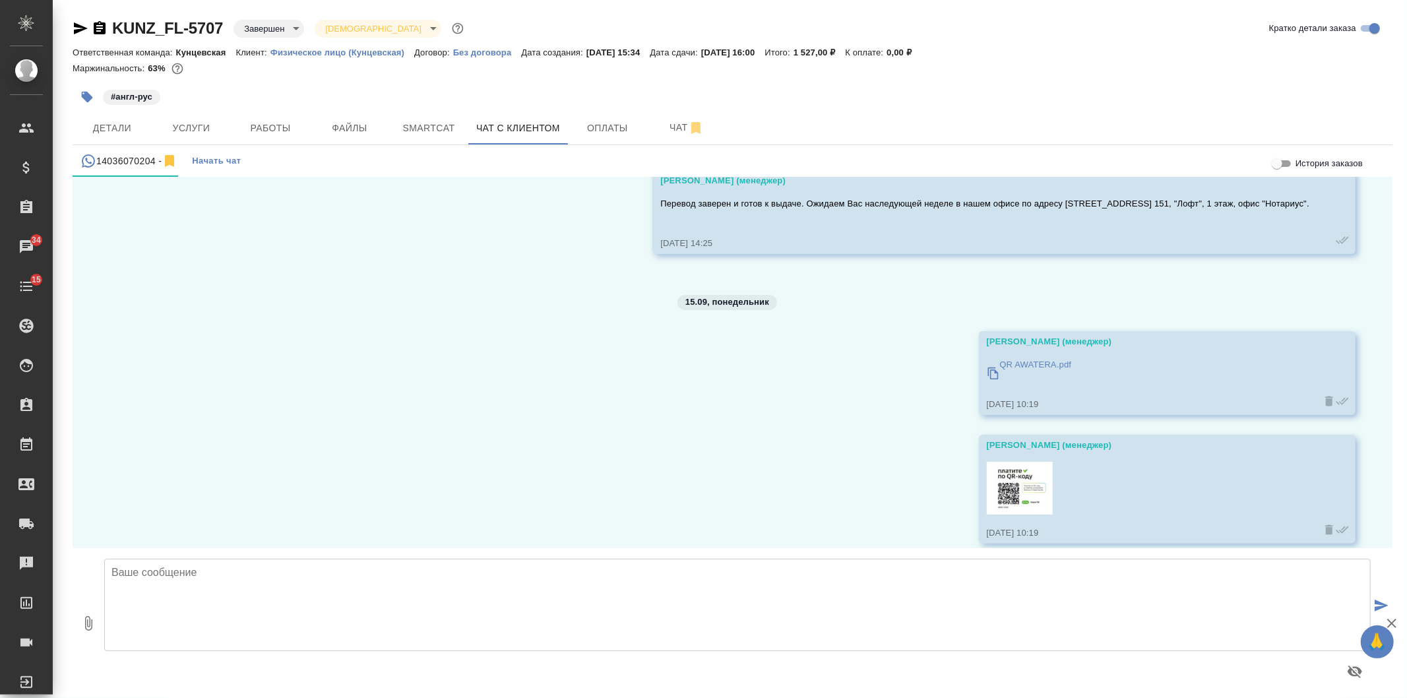
click at [209, 598] on textarea at bounding box center [737, 605] width 1267 height 92
type textarea "Направляю QR-код в двух форматах - картнкой и пдф файлорм. Они одинаковые, прос…"
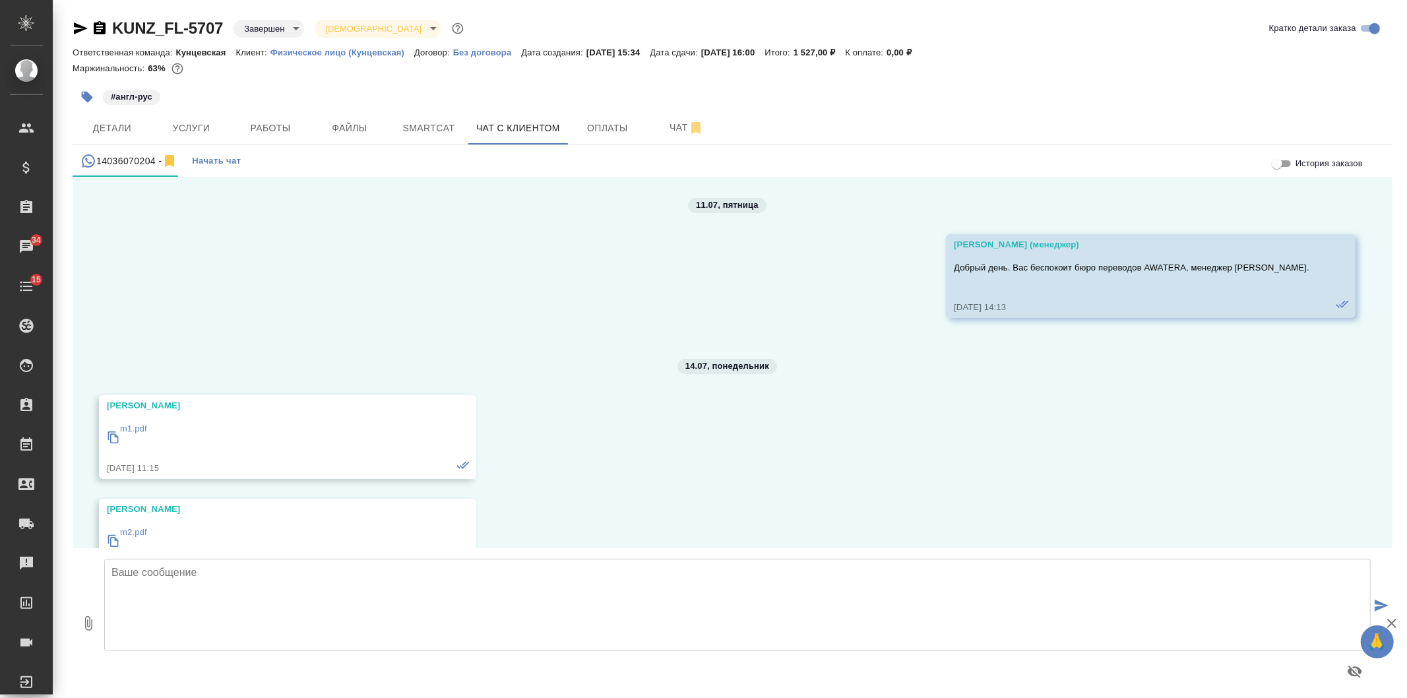
scroll to position [4820, 0]
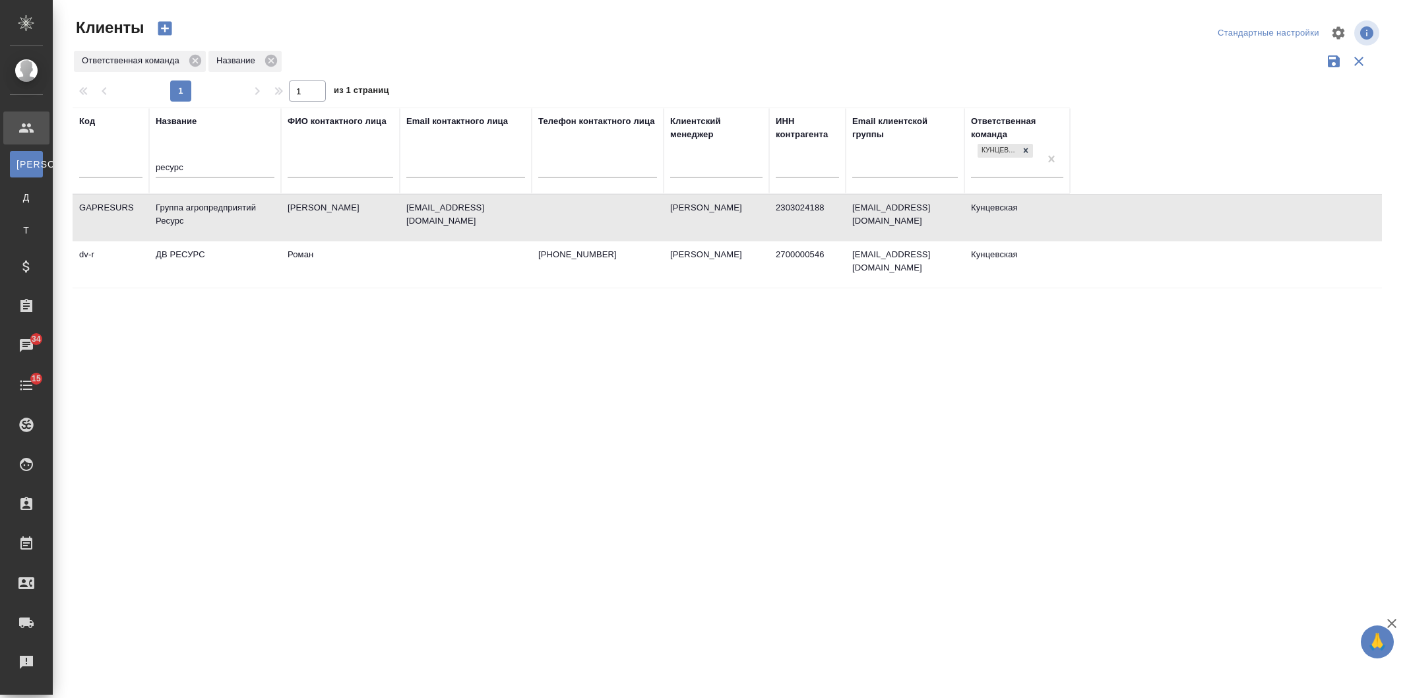
select select "RU"
click at [424, 177] on div at bounding box center [465, 170] width 119 height 32
drag, startPoint x: 280, startPoint y: 167, endPoint x: 44, endPoint y: 166, distance: 235.5
click at [44, 166] on div ".cls-1 fill:#fff; AWATERA Veselova Yulia Клиенты К Клиенты Д Договоры Т Тендеры…" at bounding box center [703, 349] width 1407 height 698
click at [230, 167] on input "ресурс" at bounding box center [215, 168] width 119 height 16
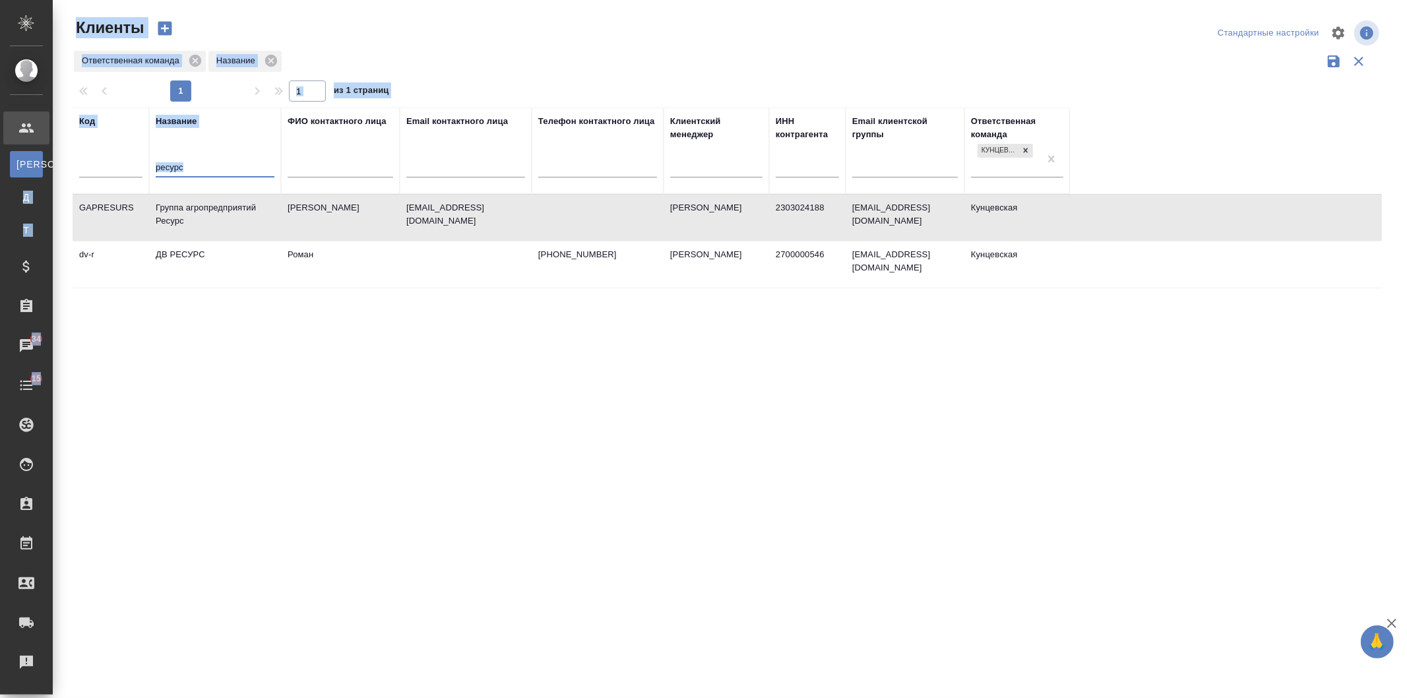
click at [222, 169] on input "ресурс" at bounding box center [215, 168] width 119 height 16
drag, startPoint x: 220, startPoint y: 169, endPoint x: 80, endPoint y: 174, distance: 140.0
click at [80, 174] on tr "Код Название ресурс ФИО контактного лица Email контактного лица Телефон контакт…" at bounding box center [571, 151] width 997 height 86
click at [489, 166] on input "text" at bounding box center [465, 168] width 119 height 16
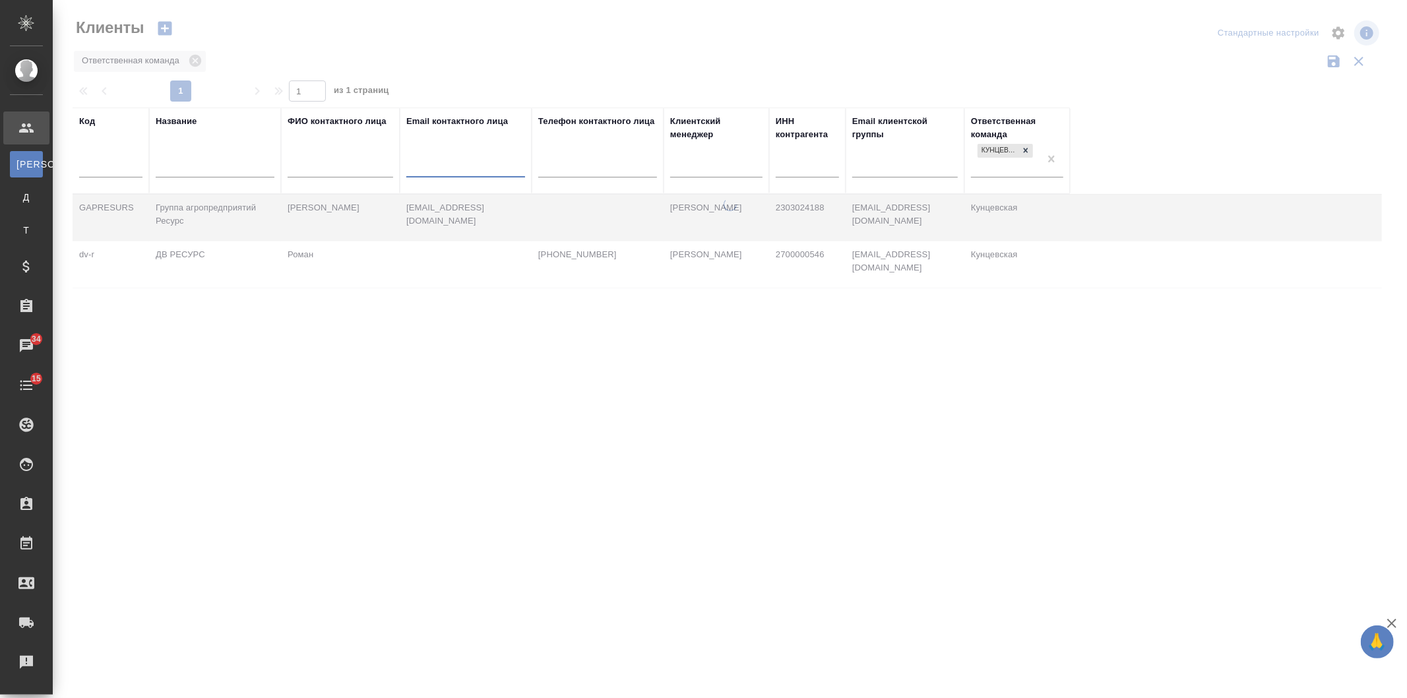
paste input "@vm-translog.ru"
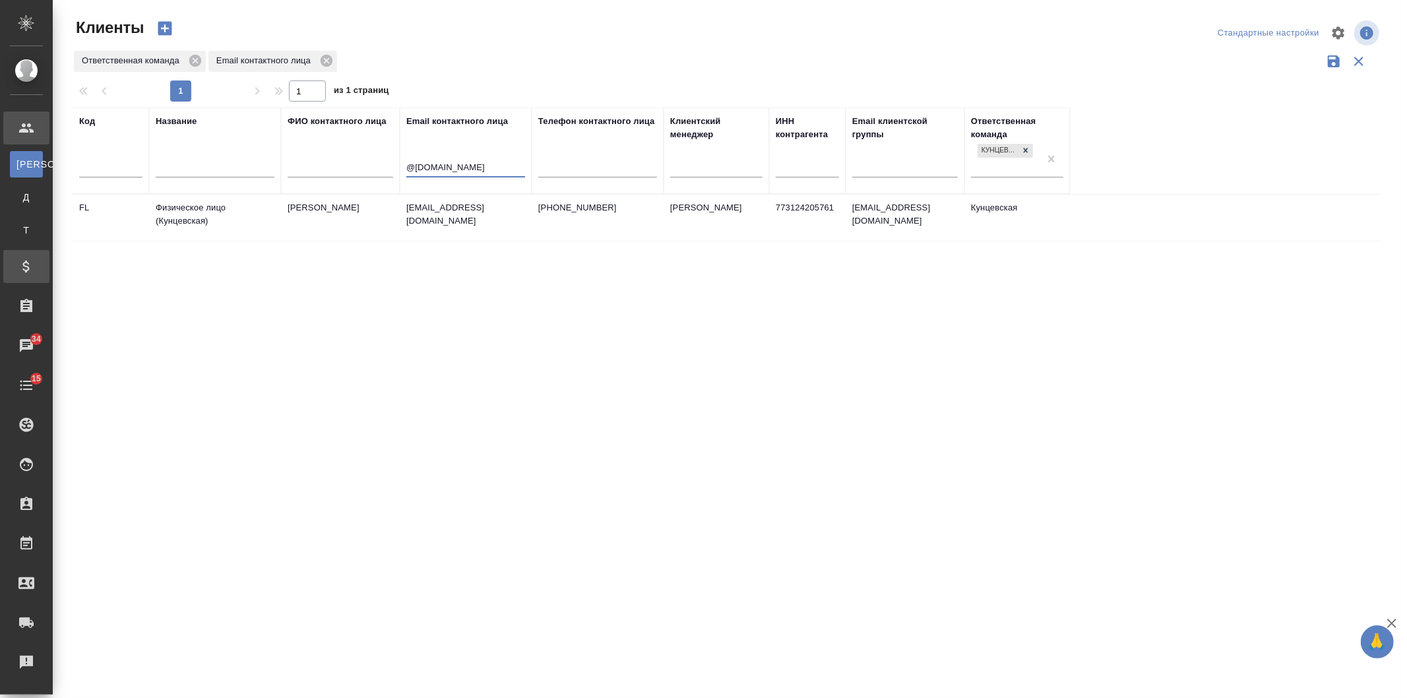
type input "@vm-translog.ru"
drag, startPoint x: 478, startPoint y: 161, endPoint x: 320, endPoint y: 146, distance: 158.4
click at [320, 146] on tr "Код Название ФИО контактного лица Email контактного лица @vm-translog.ru Телефо…" at bounding box center [571, 151] width 997 height 86
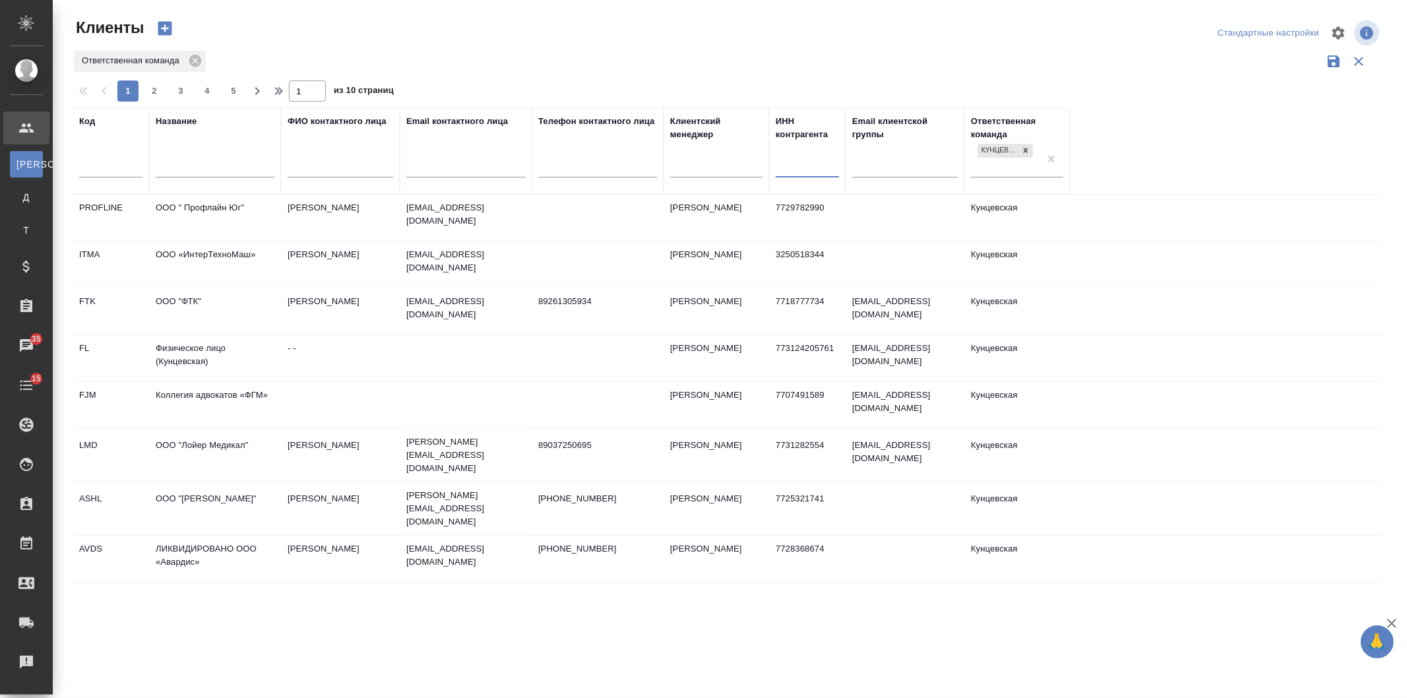
click at [786, 170] on input "text" at bounding box center [807, 168] width 63 height 16
paste input "5036126750"
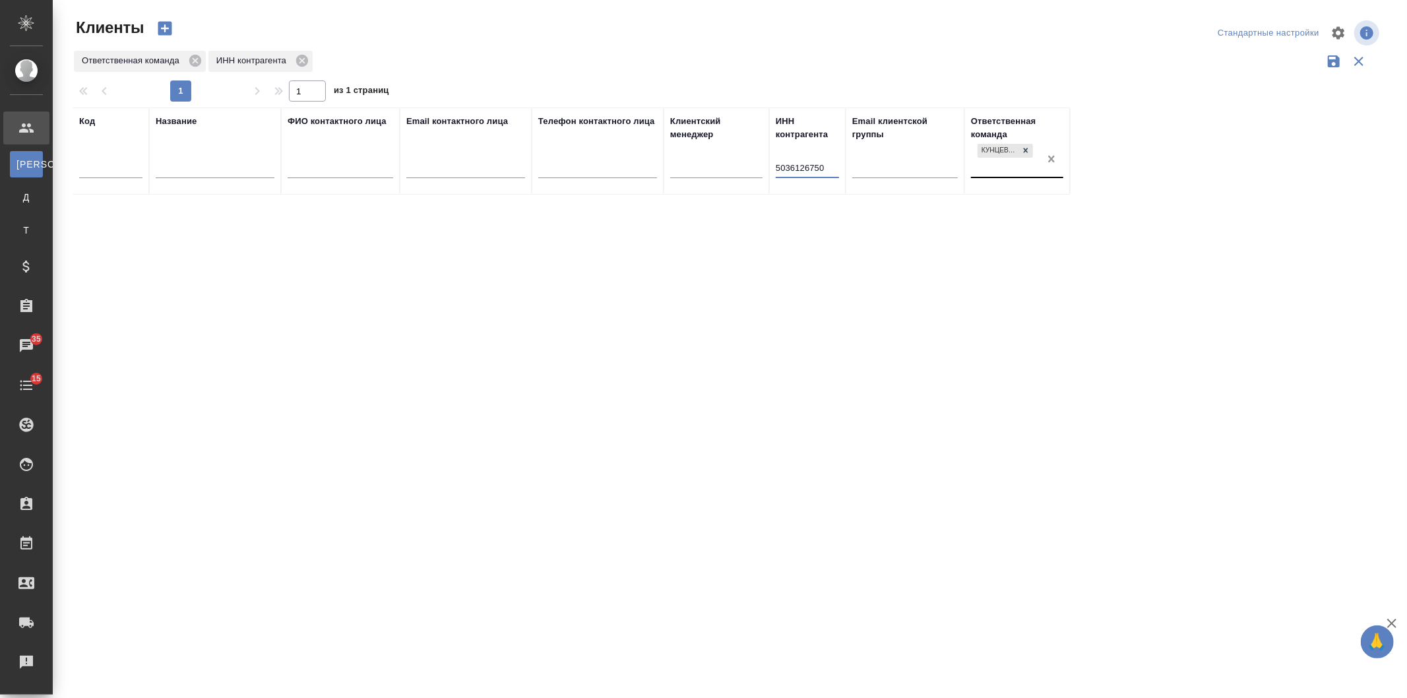
type input "5036126750"
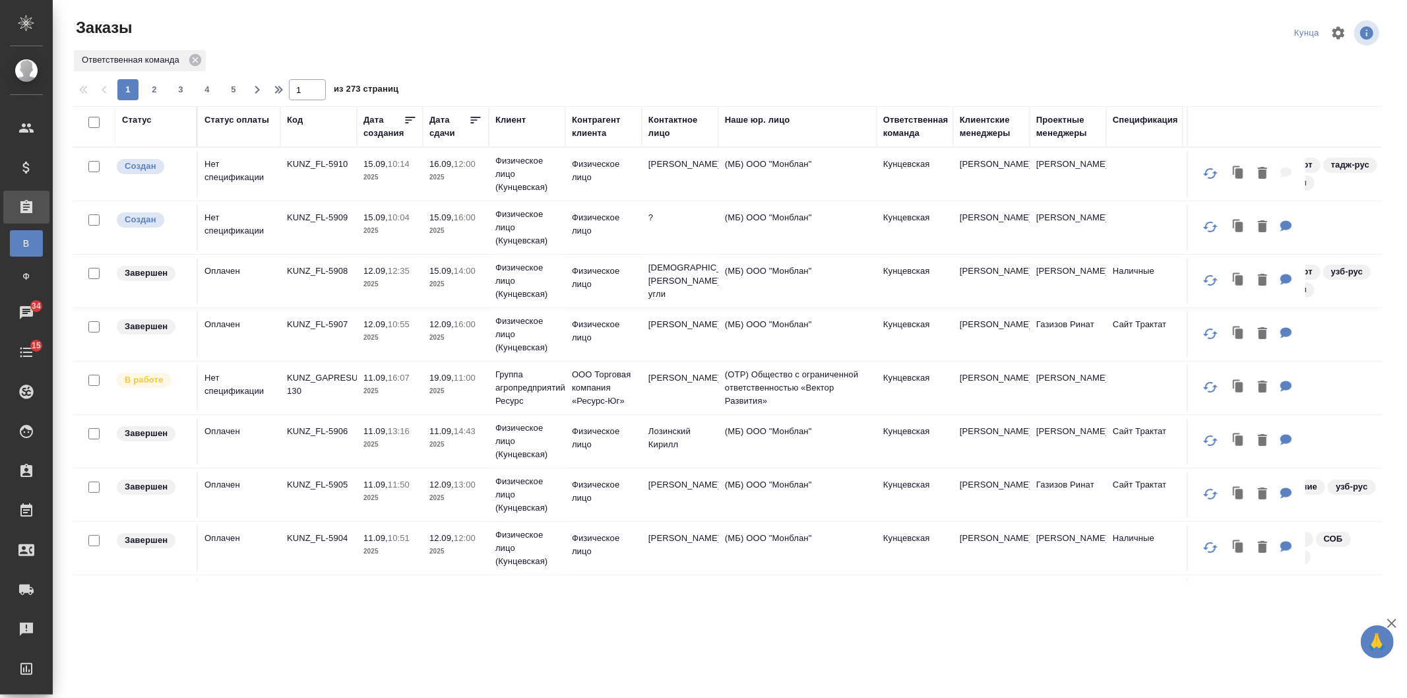
click at [856, 36] on div at bounding box center [733, 33] width 440 height 32
click at [437, 125] on div "Дата сдачи" at bounding box center [449, 126] width 40 height 26
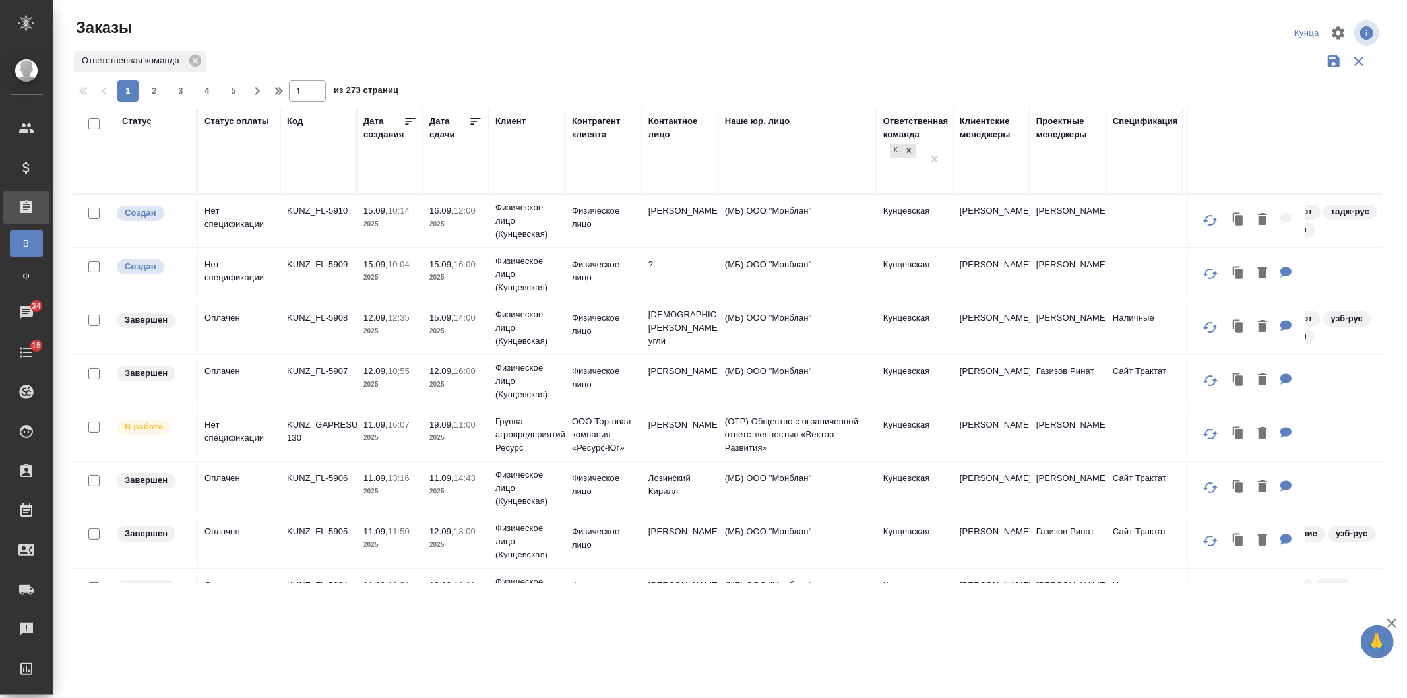
click at [459, 173] on input "text" at bounding box center [459, 166] width 45 height 18
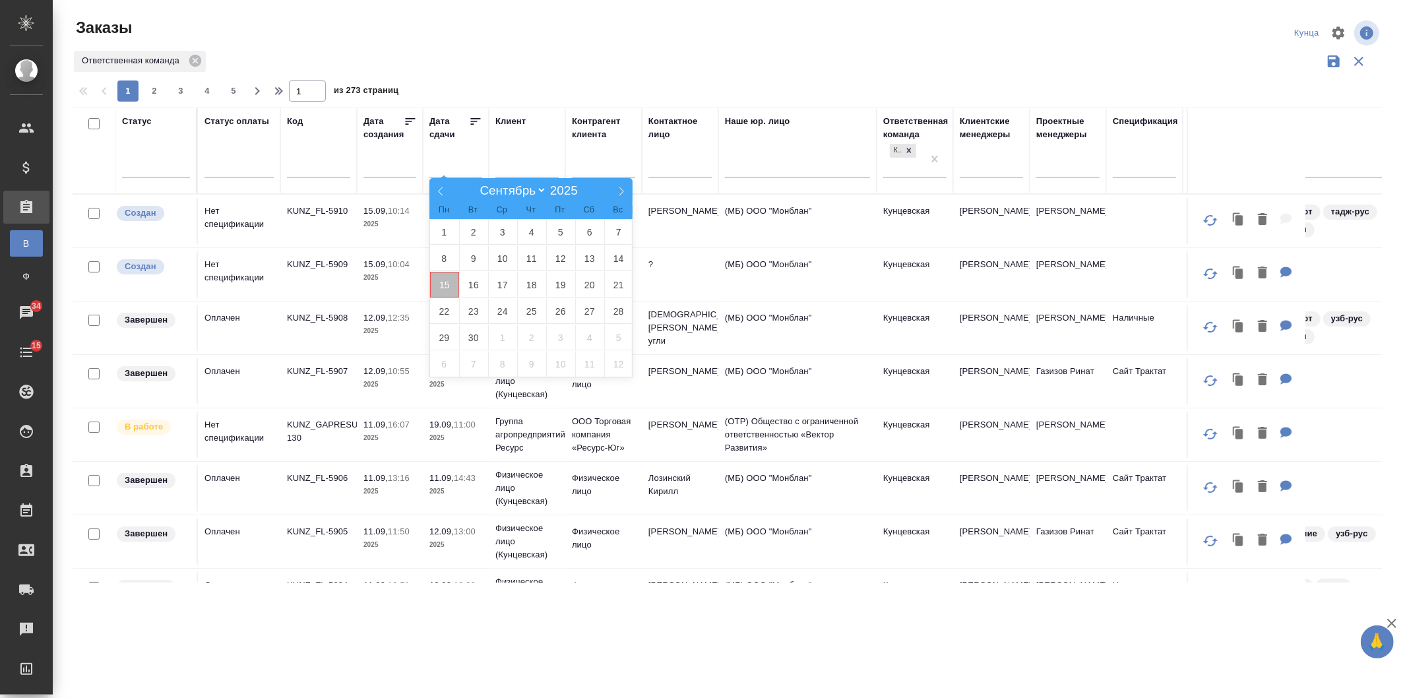
click at [437, 280] on span "15" at bounding box center [444, 285] width 29 height 26
type div "2025-09-14T21:00:00.000Z"
click at [609, 288] on span "21" at bounding box center [618, 285] width 29 height 26
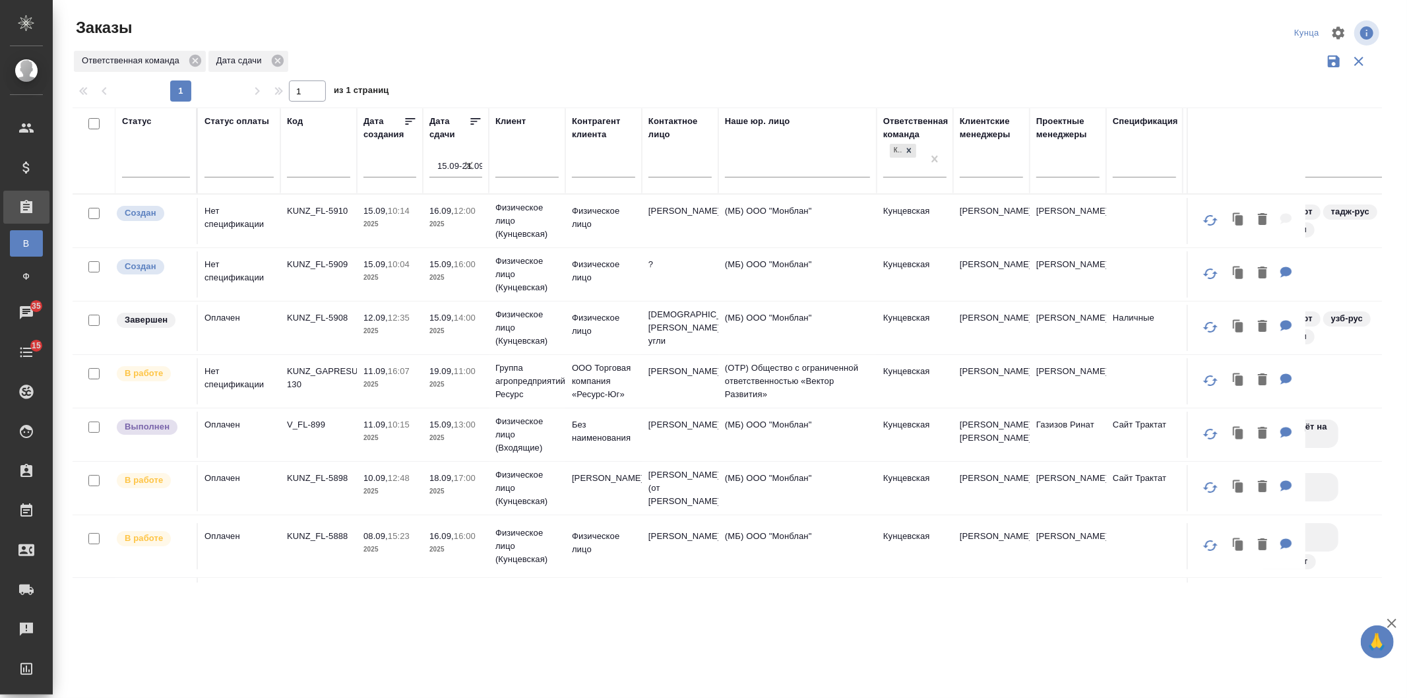
click at [476, 123] on icon at bounding box center [475, 121] width 13 height 13
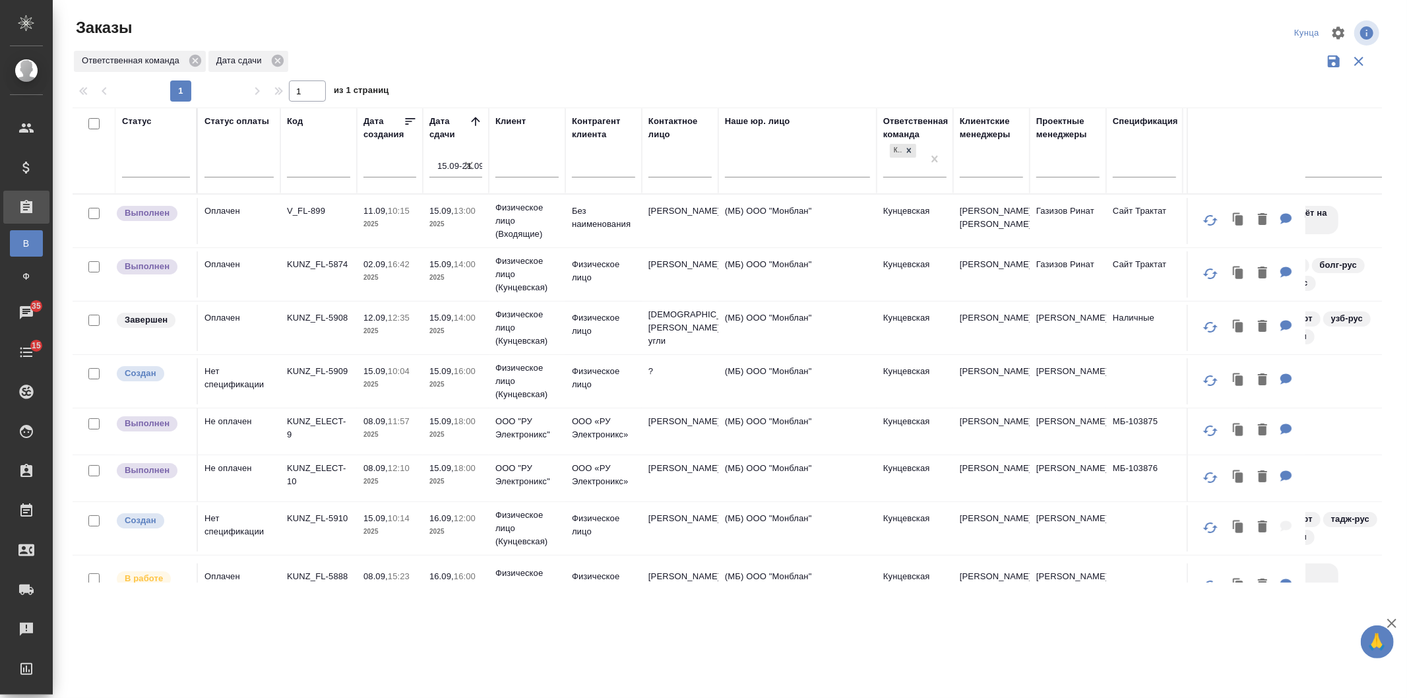
click at [344, 247] on tr "Выполнен Оплачен V_FL-899 11.09, 10:15 2025 15.09, 13:00 2025 Физическое лицо (…" at bounding box center [917, 220] width 1688 height 53
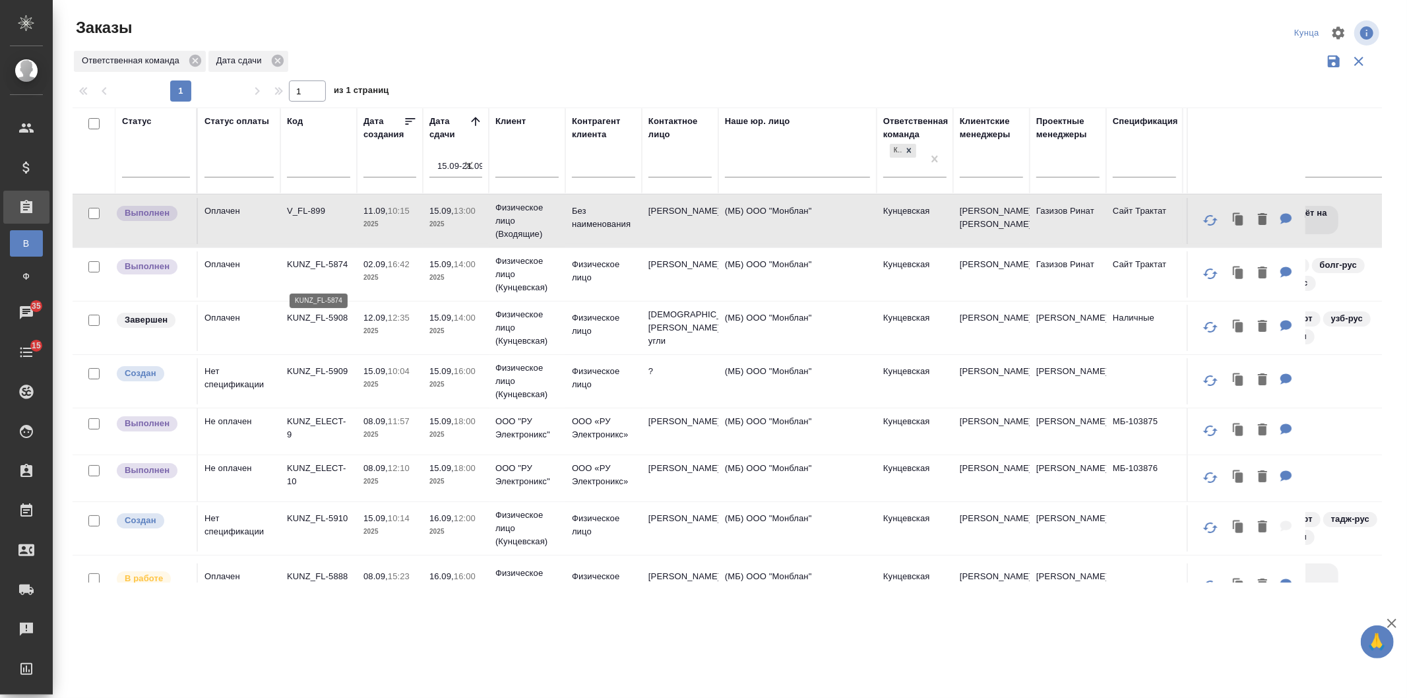
click at [337, 271] on p "KUNZ_FL-5874" at bounding box center [318, 264] width 63 height 13
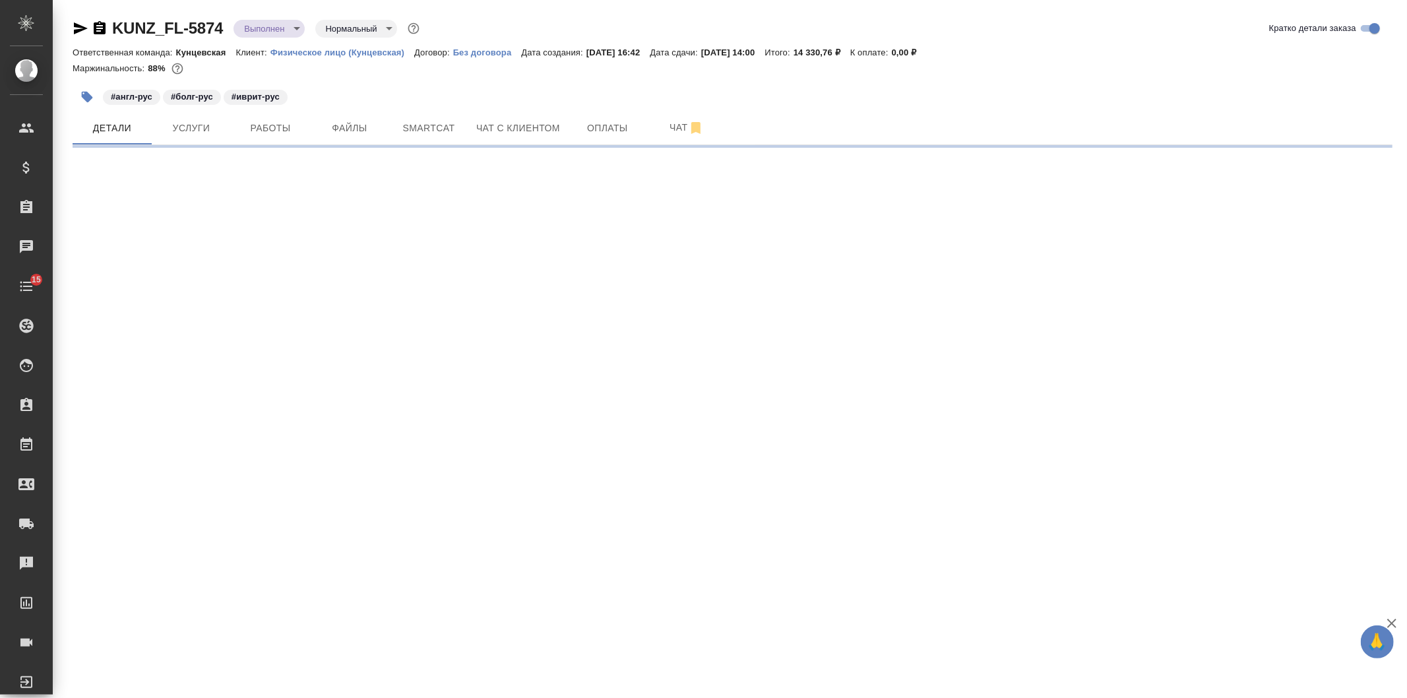
select select "RU"
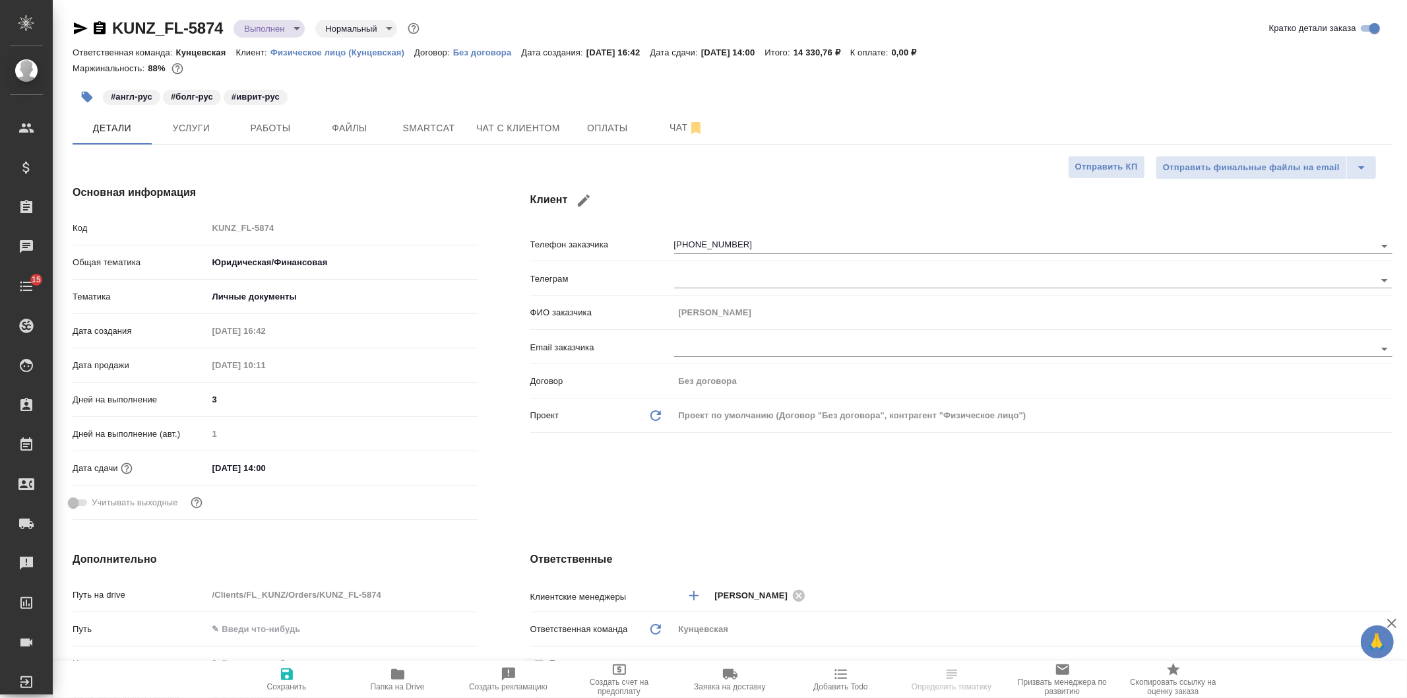
type textarea "x"
click at [292, 469] on input "[DATE] 14:00" at bounding box center [265, 467] width 115 height 19
click at [439, 466] on icon "button" at bounding box center [439, 467] width 16 height 16
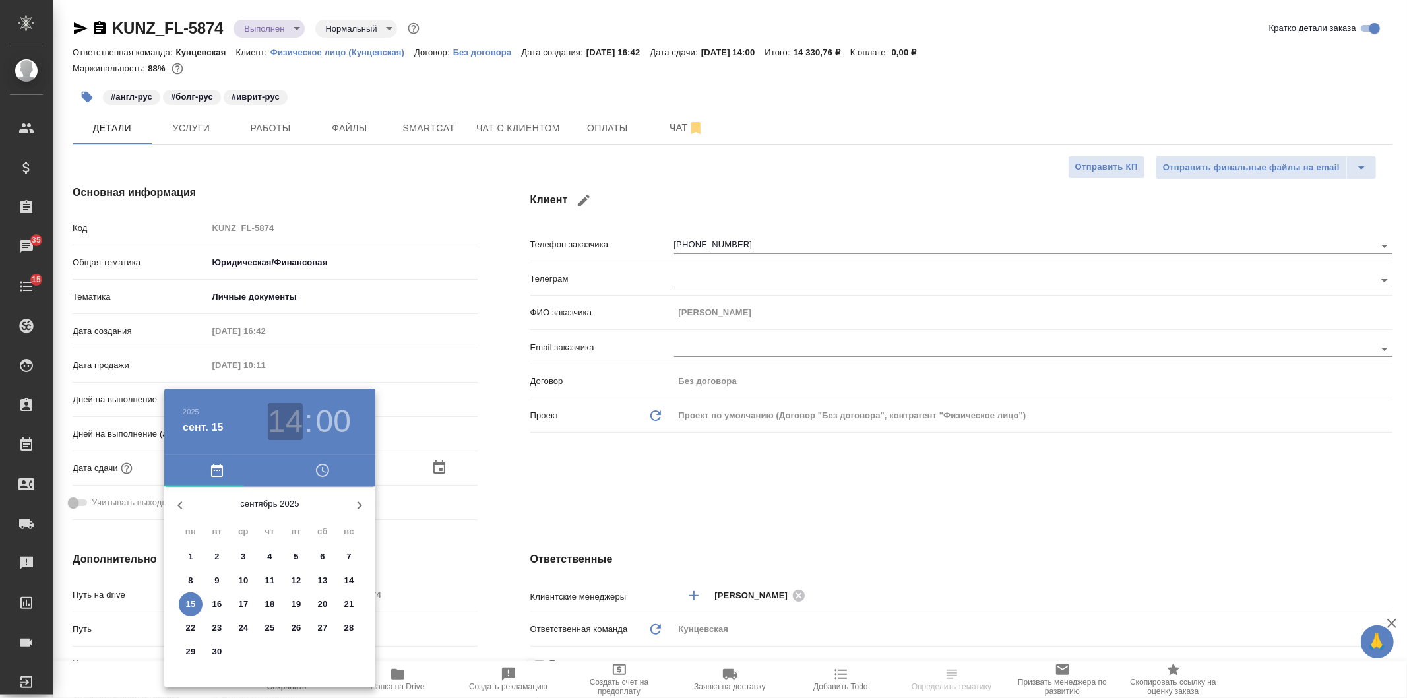
click at [291, 423] on h3 "14" at bounding box center [285, 421] width 35 height 37
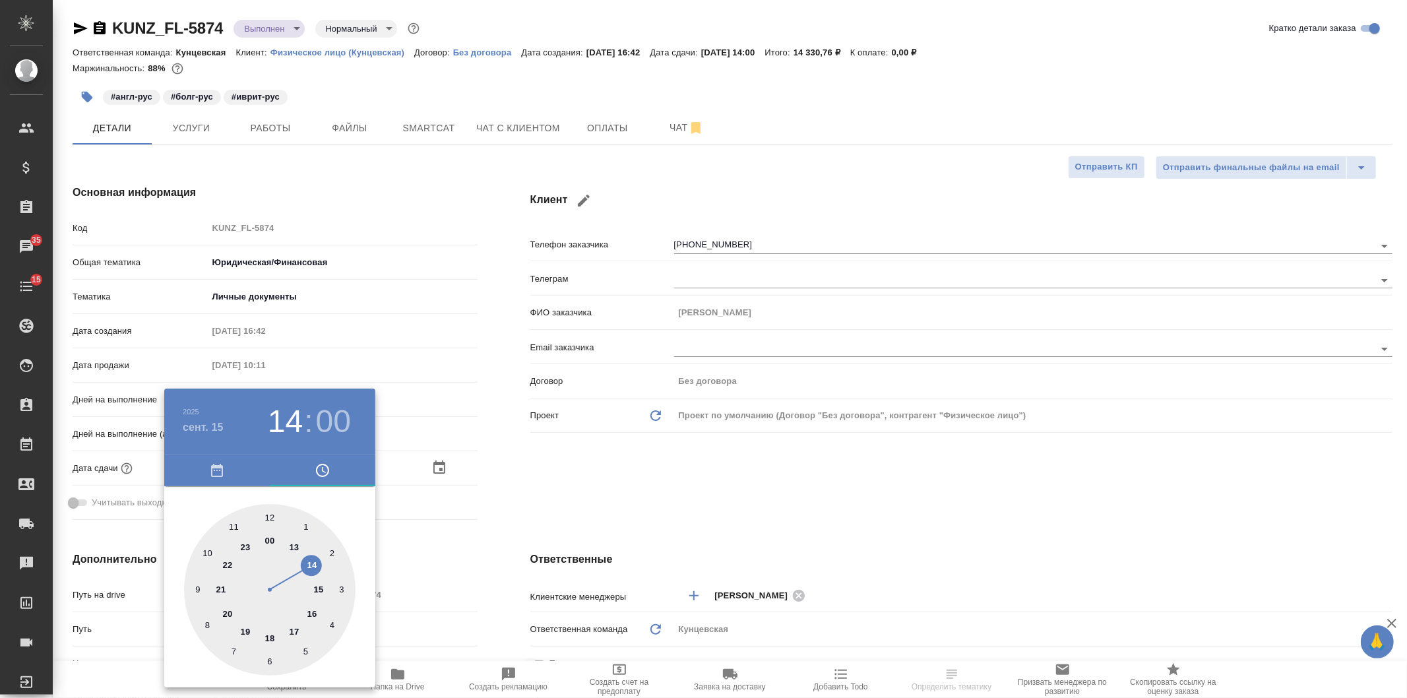
click at [269, 633] on div at bounding box center [270, 590] width 172 height 172
type input "[DATE] 18:00"
type textarea "x"
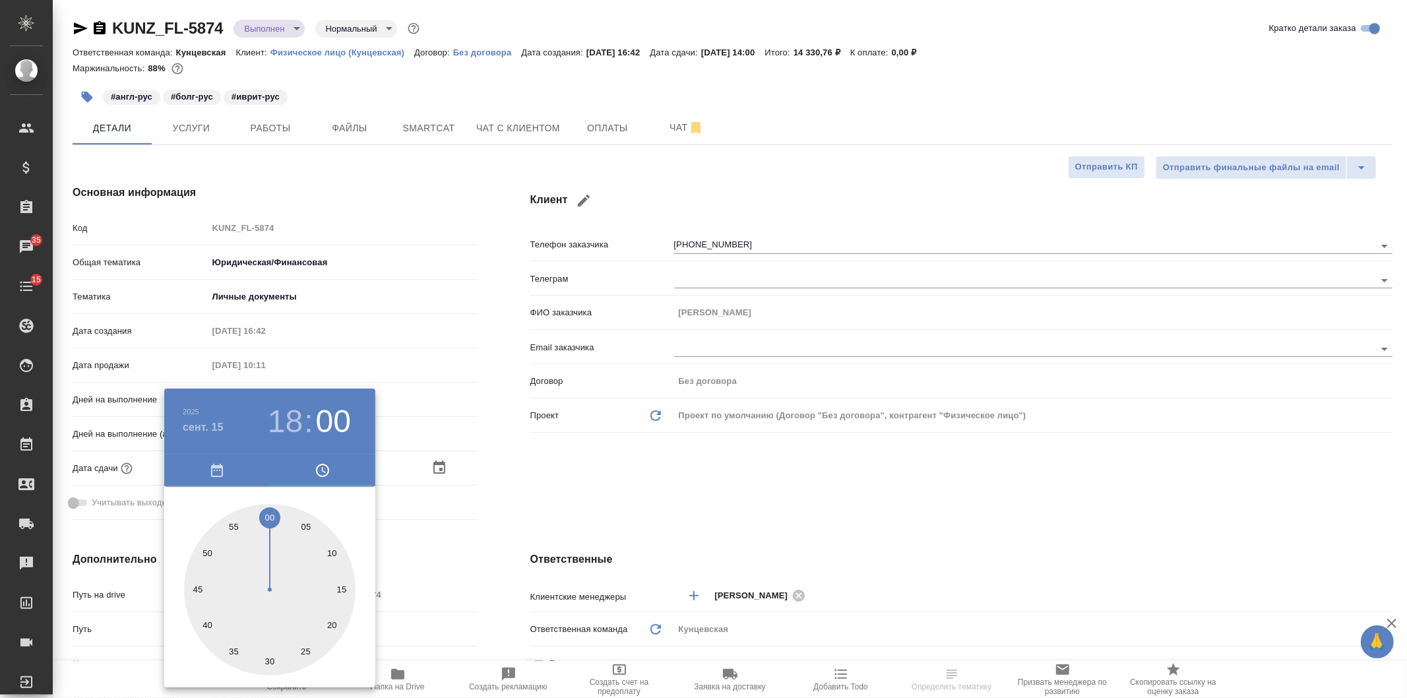
click at [396, 561] on div at bounding box center [703, 349] width 1407 height 698
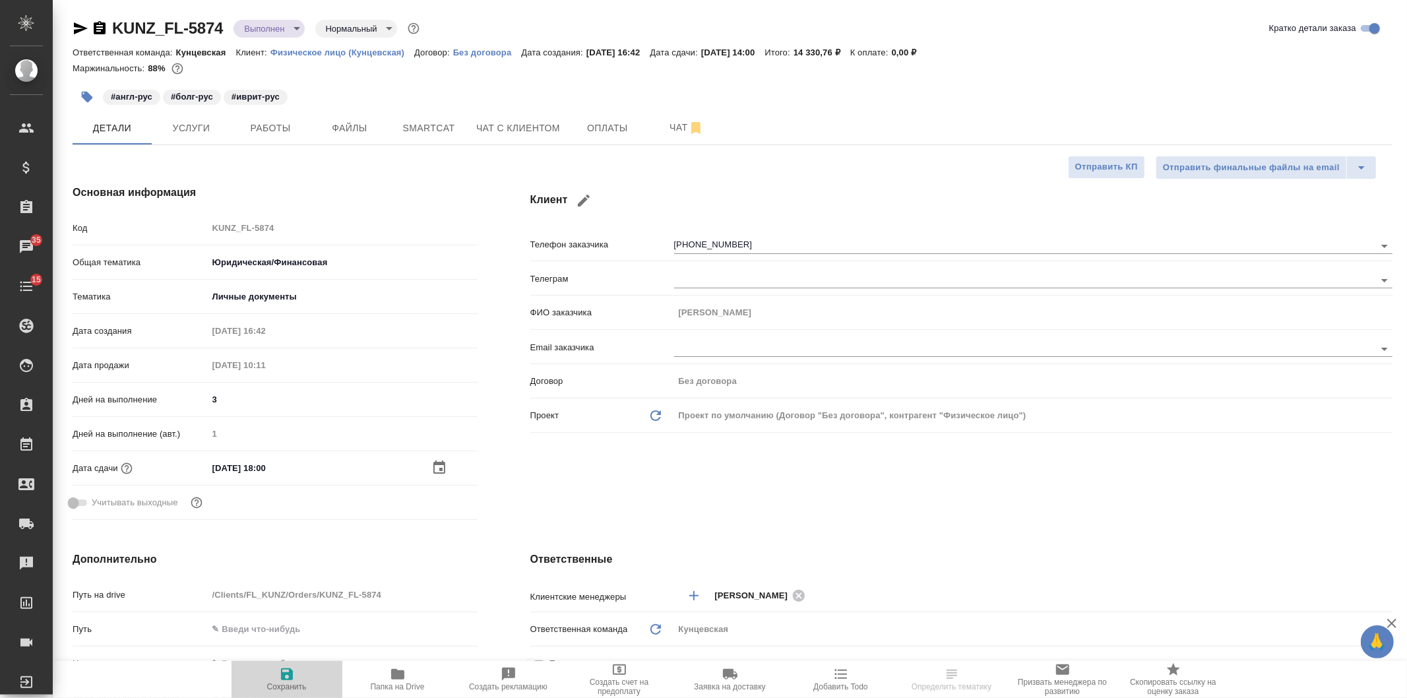
click at [284, 676] on icon "button" at bounding box center [287, 674] width 12 height 12
type textarea "x"
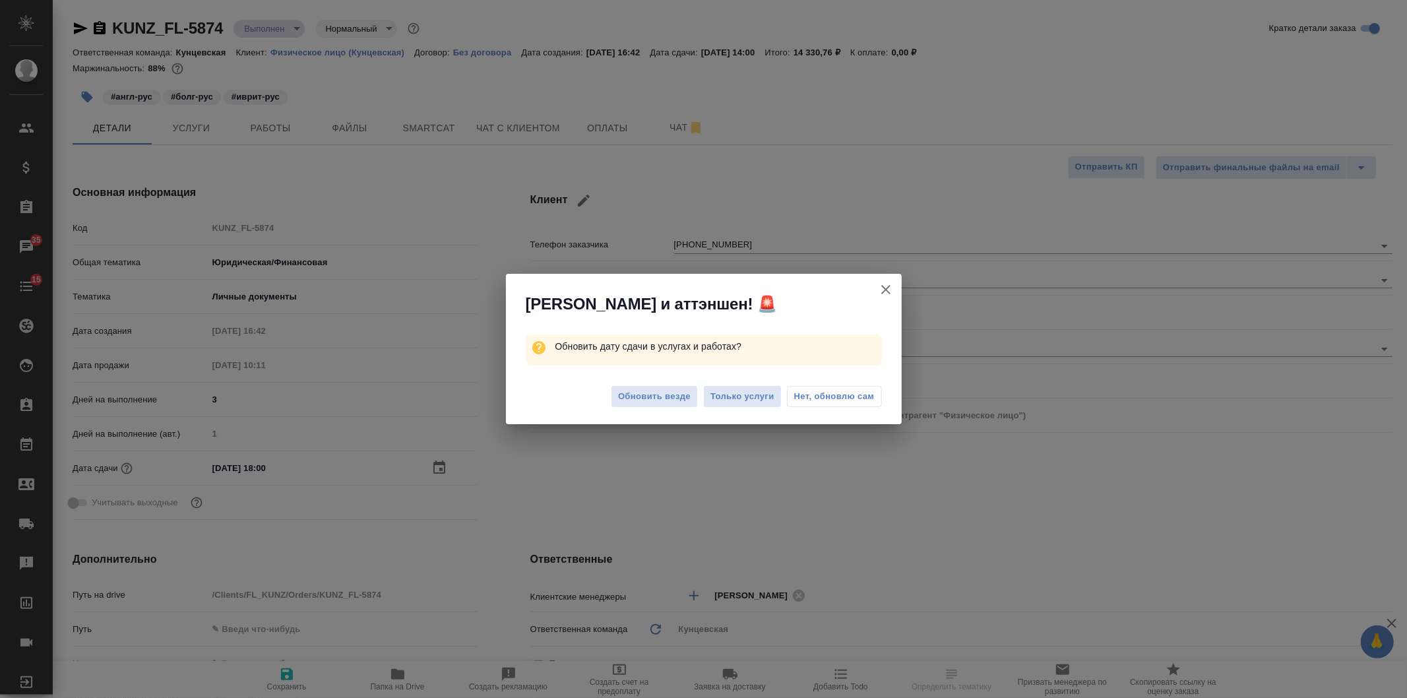
type textarea "x"
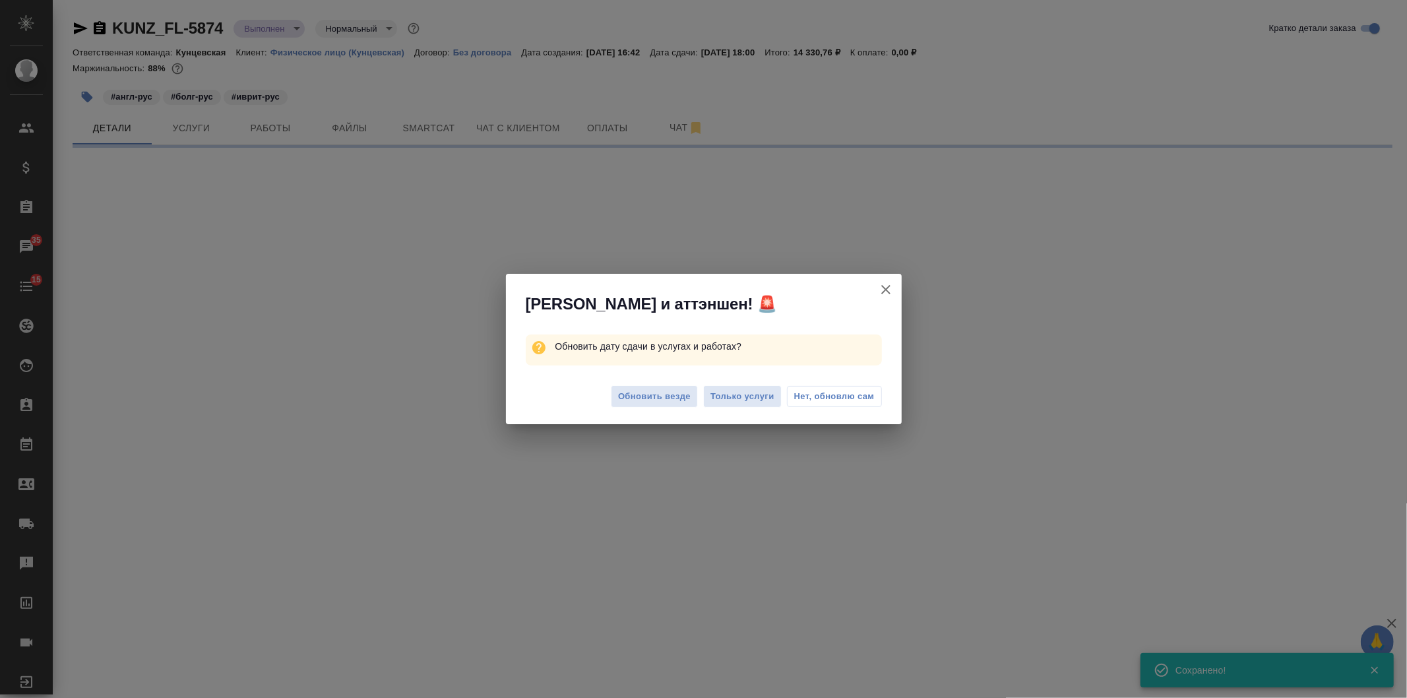
click at [854, 407] on div "Обновить везде Только услуги Нет, обновлю сам" at bounding box center [704, 398] width 396 height 53
click at [854, 406] on button "Нет, обновлю сам" at bounding box center [834, 396] width 95 height 21
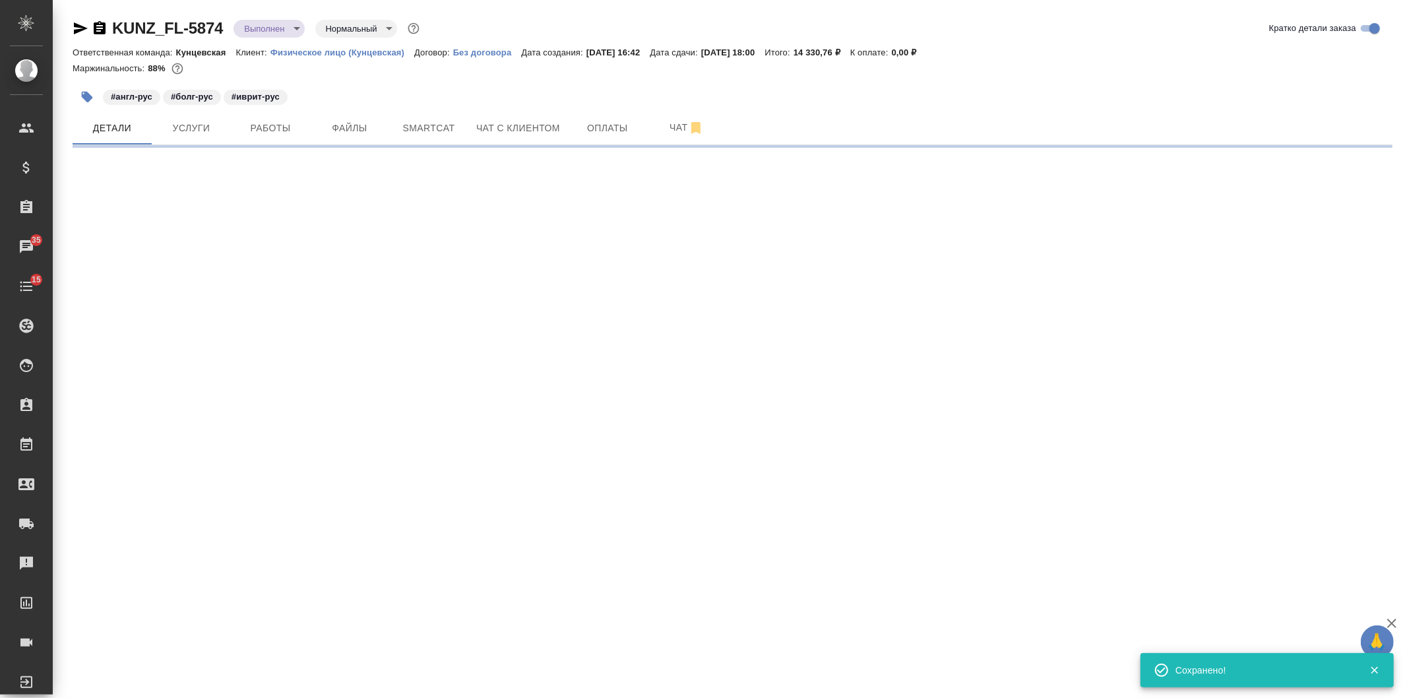
select select "RU"
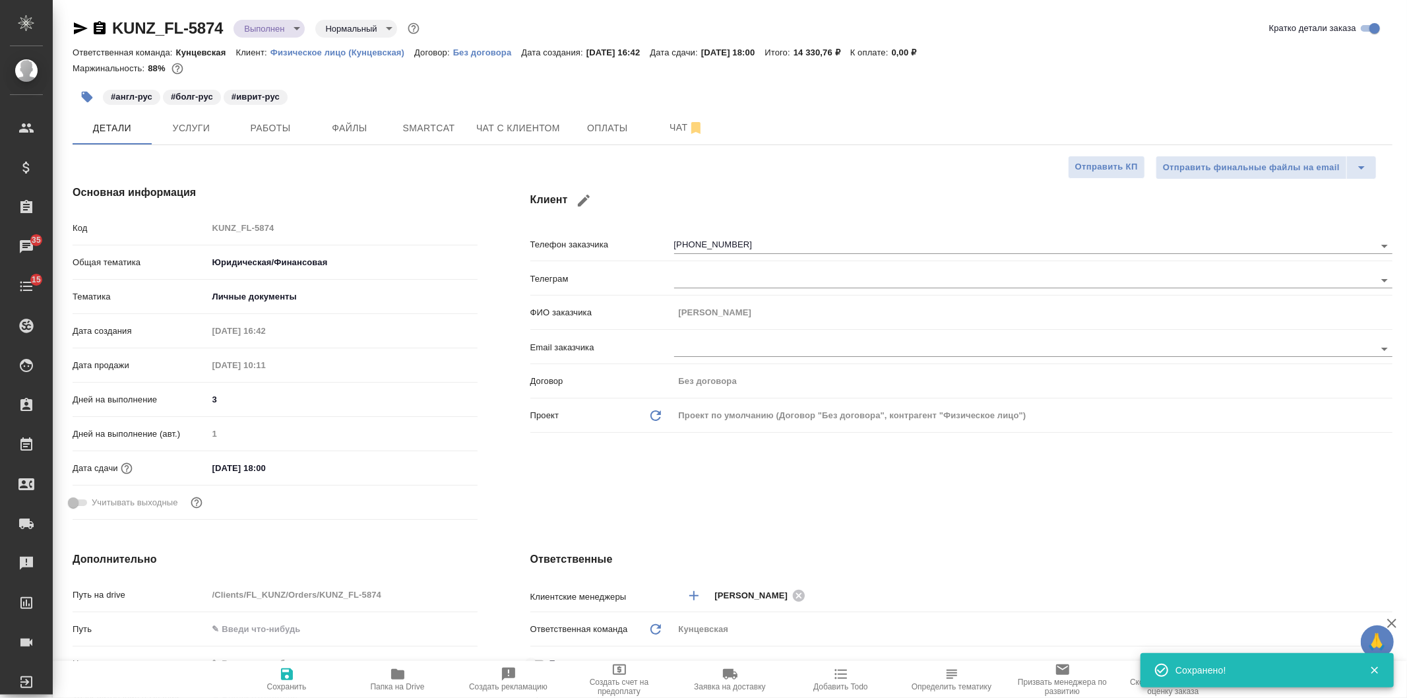
type textarea "x"
